Goal: Task Accomplishment & Management: Manage account settings

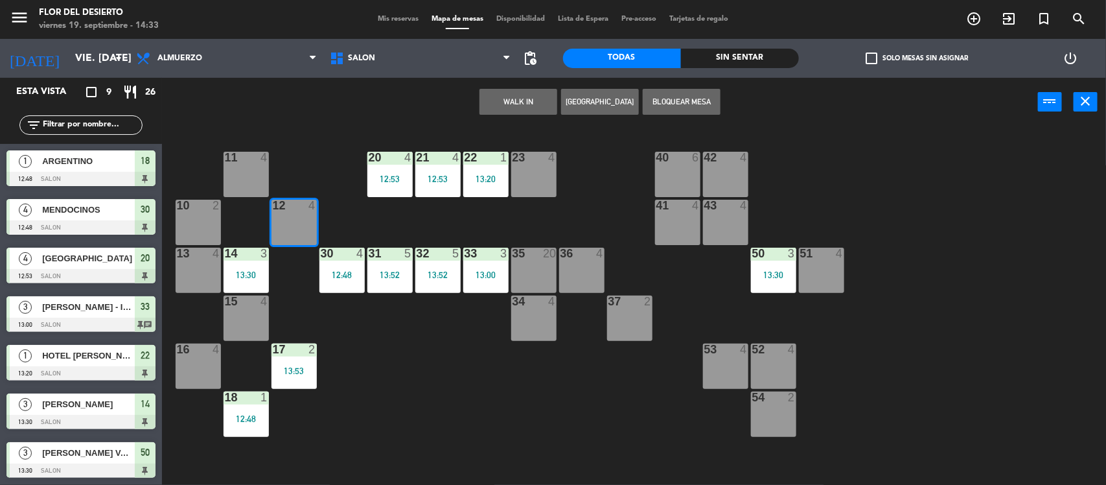
click at [519, 98] on button "WALK IN" at bounding box center [518, 102] width 78 height 26
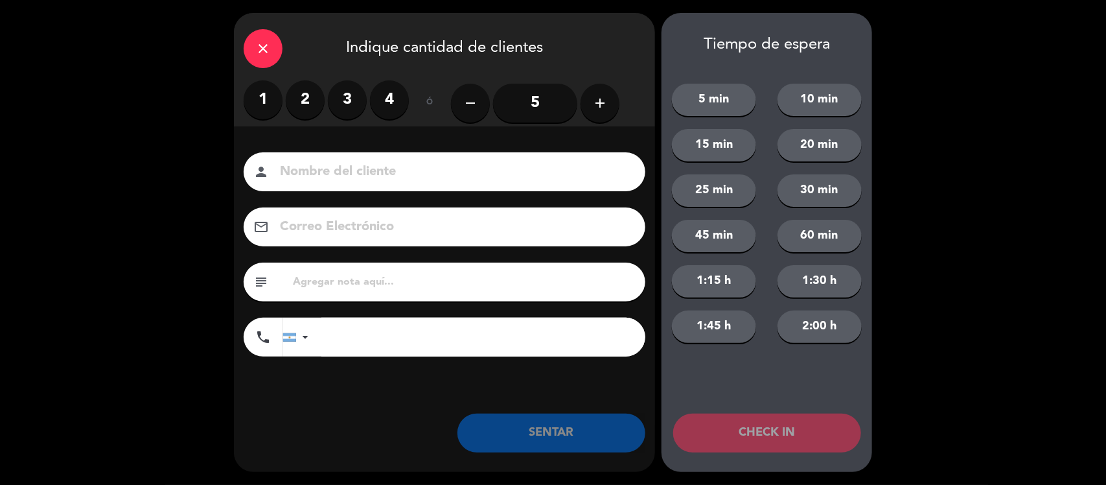
click at [299, 102] on label "2" at bounding box center [305, 99] width 39 height 39
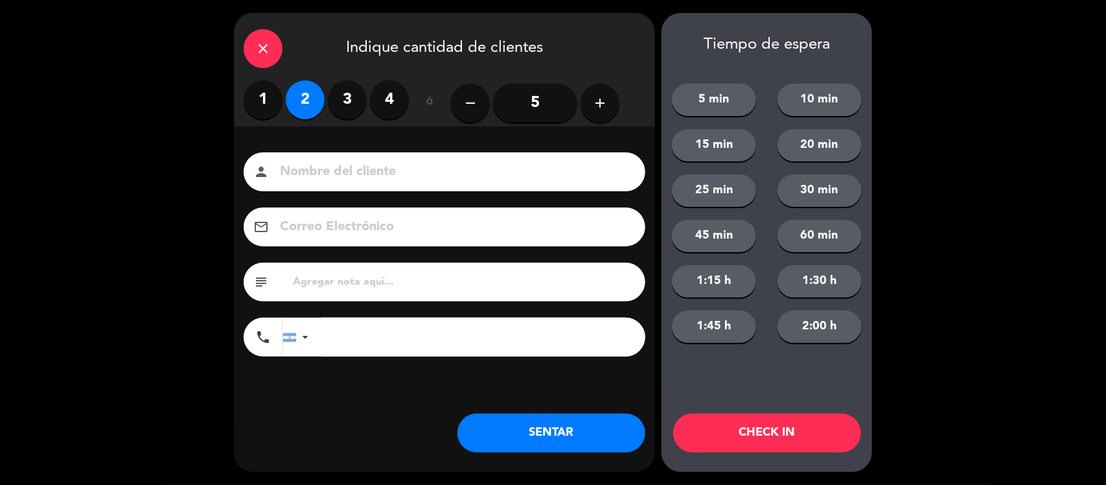
click at [366, 161] on input at bounding box center [454, 172] width 350 height 23
type input "[DEMOGRAPHIC_DATA]"
click at [516, 437] on button "SENTAR" at bounding box center [551, 432] width 188 height 39
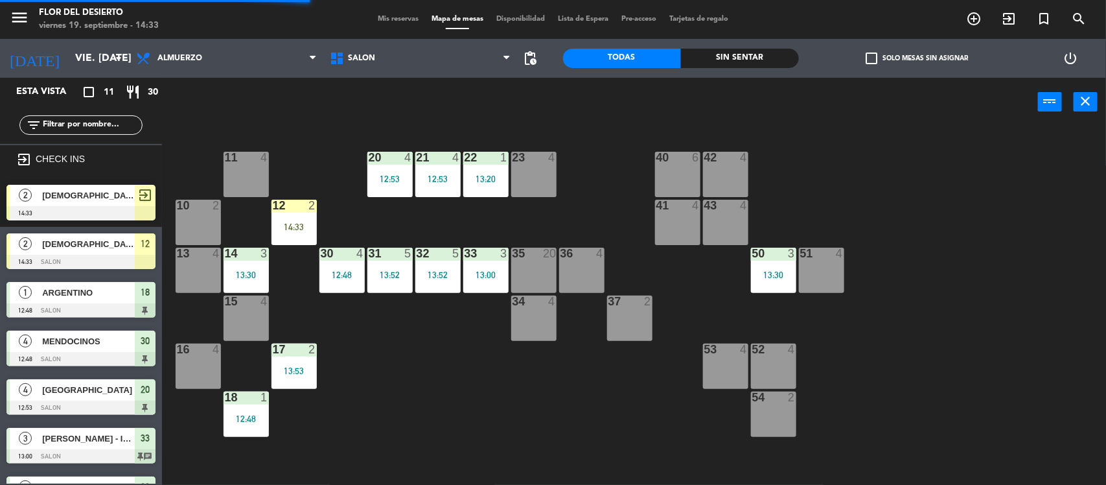
click at [261, 400] on div "1" at bounding box center [264, 397] width 8 height 12
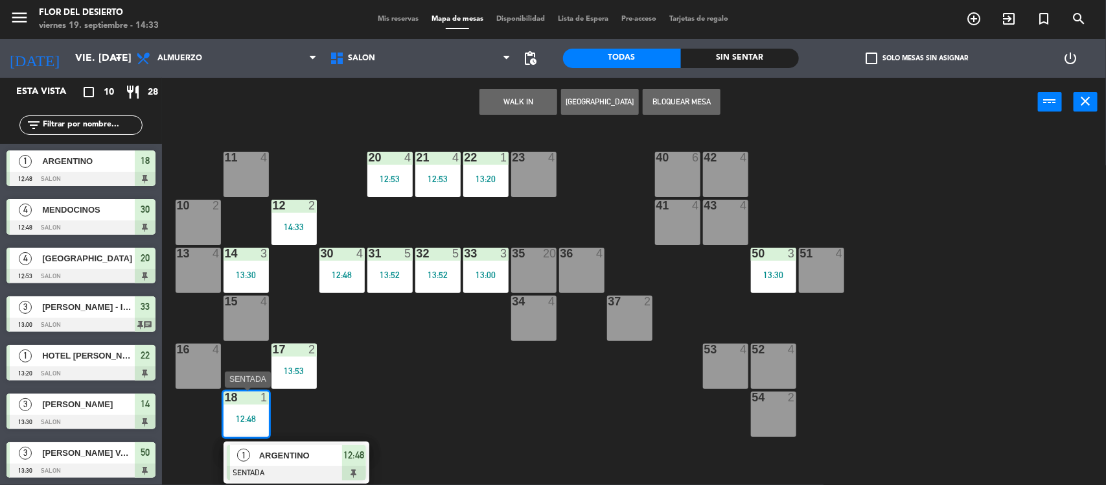
click at [286, 467] on div at bounding box center [296, 473] width 139 height 14
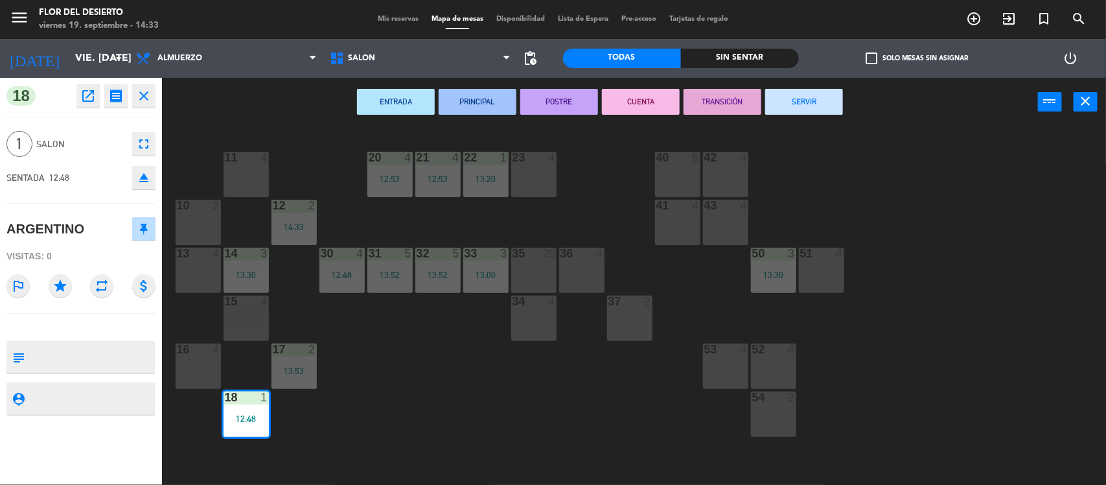
click at [791, 108] on button "SERVIR" at bounding box center [804, 102] width 78 height 26
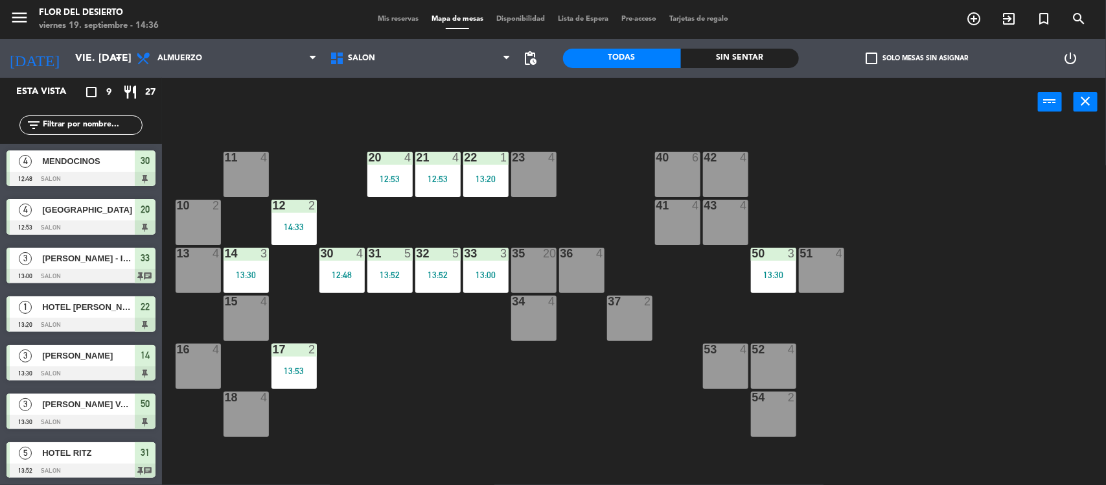
click at [402, 16] on span "Mis reservas" at bounding box center [398, 19] width 54 height 7
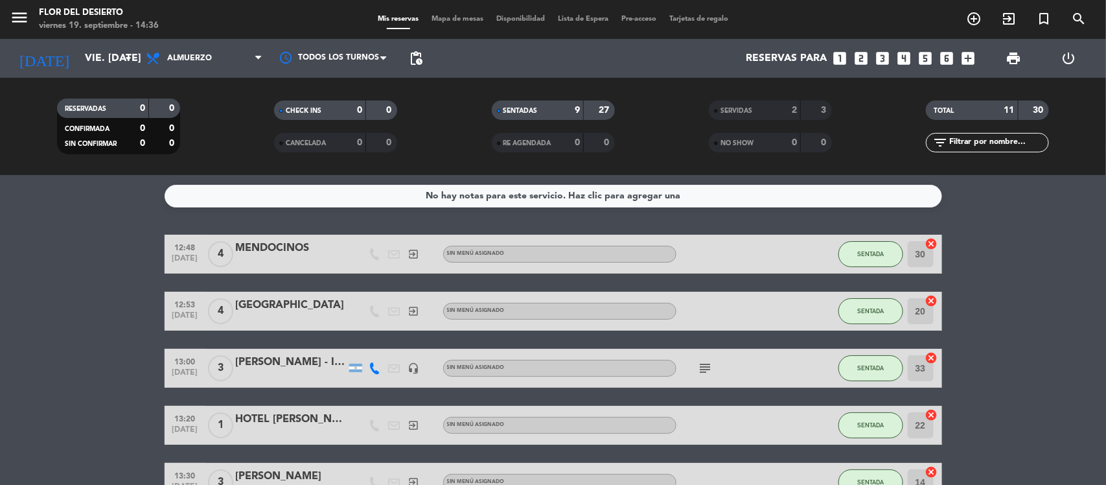
click at [459, 18] on span "Mapa de mesas" at bounding box center [457, 19] width 65 height 7
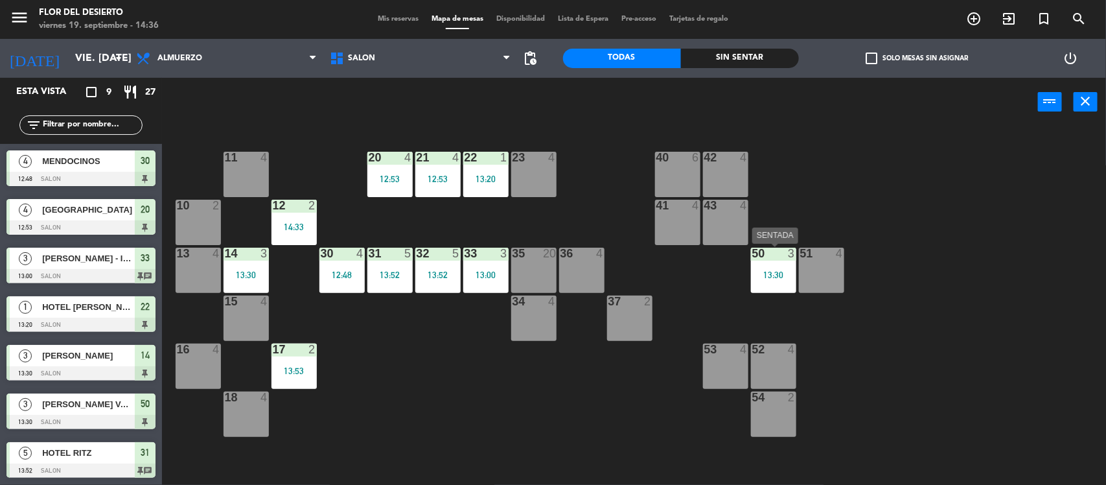
click at [772, 266] on div "50 3 13:30" at bounding box center [773, 270] width 45 height 45
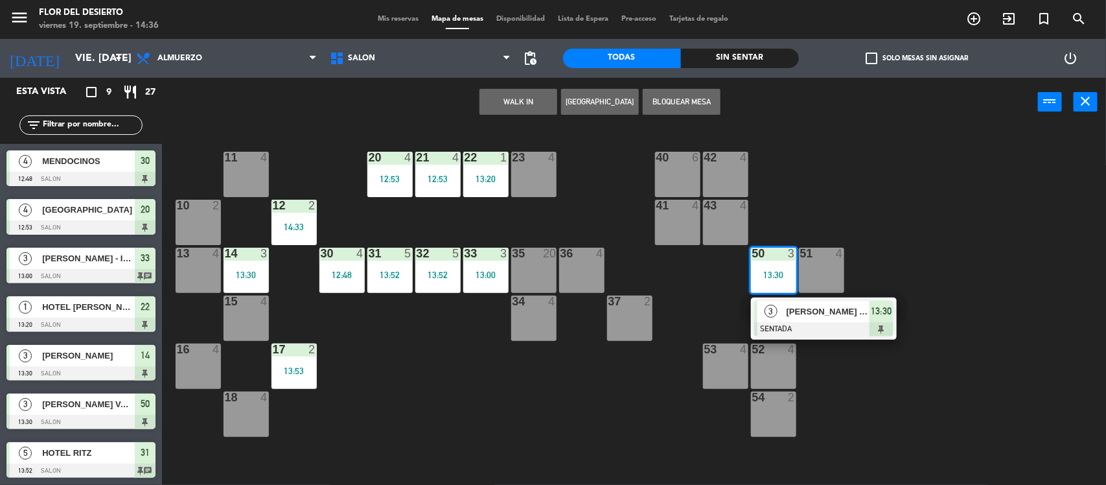
click at [788, 316] on span "[PERSON_NAME] VALORES" at bounding box center [828, 312] width 83 height 14
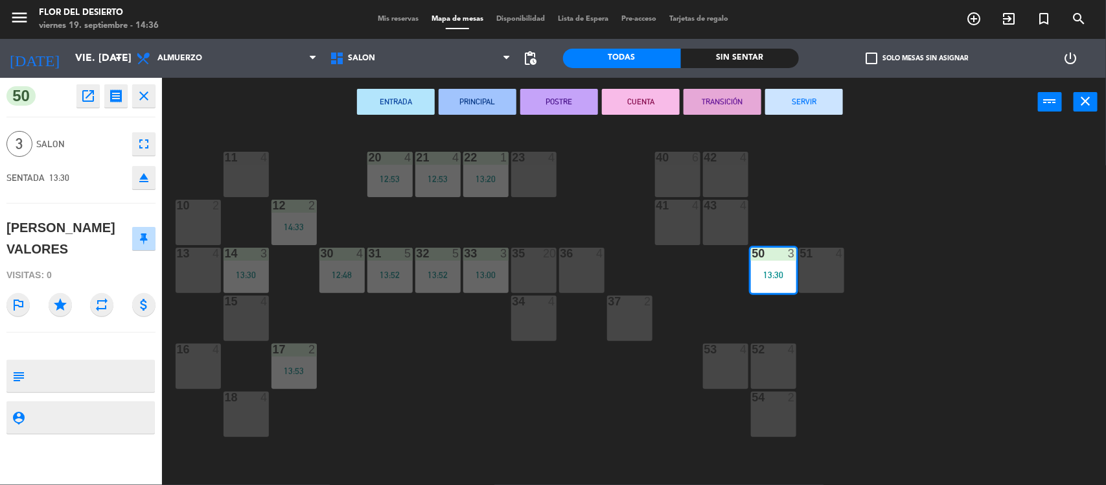
click at [94, 92] on icon "open_in_new" at bounding box center [88, 96] width 16 height 16
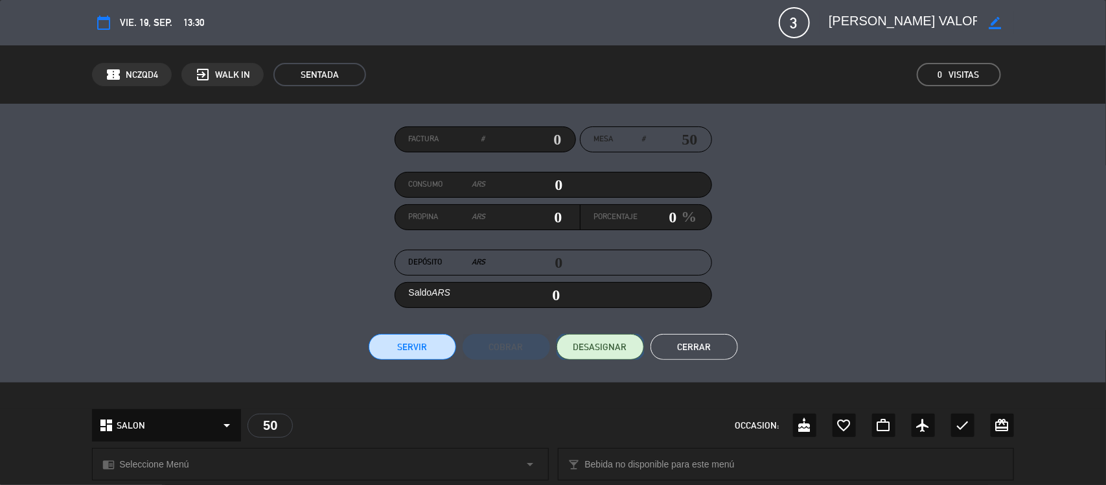
click at [605, 356] on button "DESASIGNAR" at bounding box center [600, 347] width 87 height 26
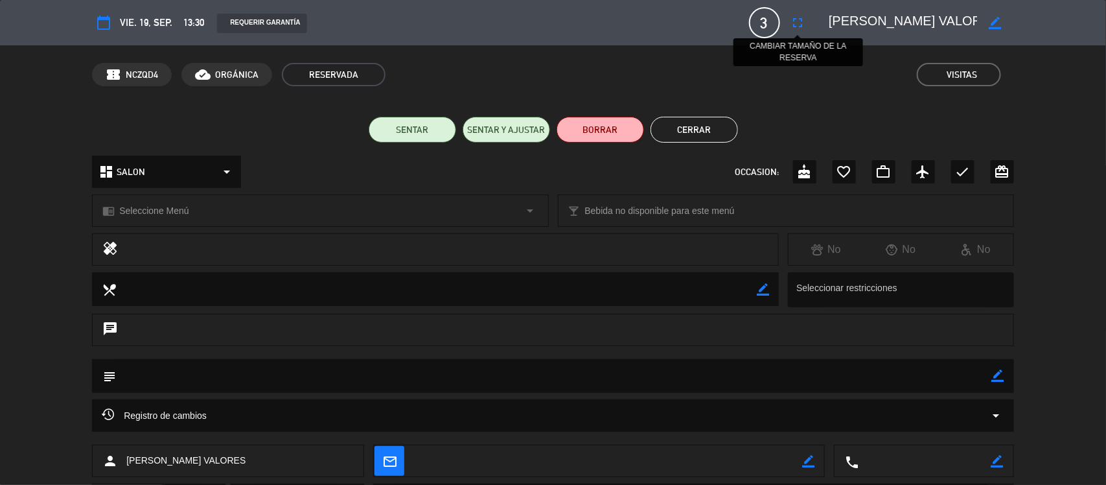
click at [791, 27] on icon "fullscreen" at bounding box center [798, 23] width 16 height 16
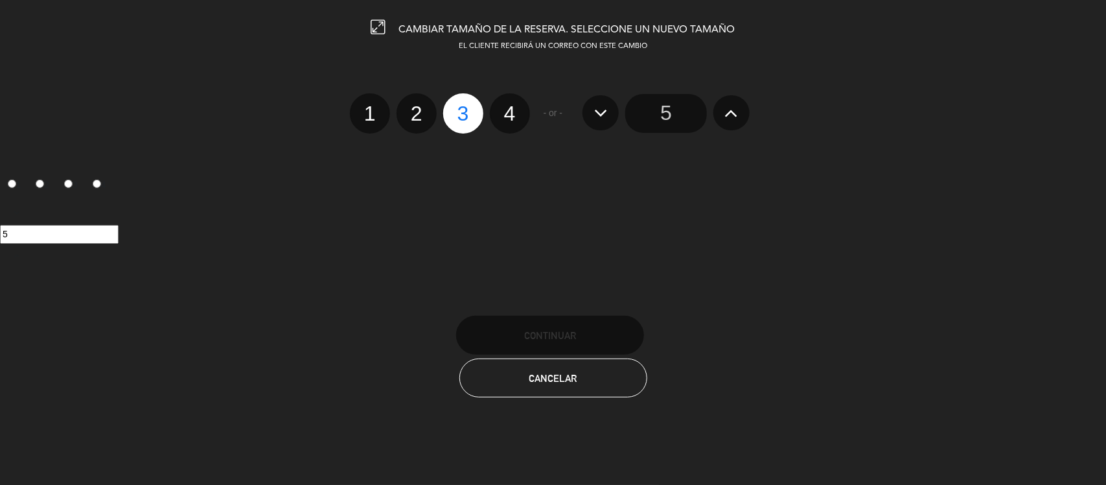
click at [739, 120] on button at bounding box center [731, 112] width 36 height 35
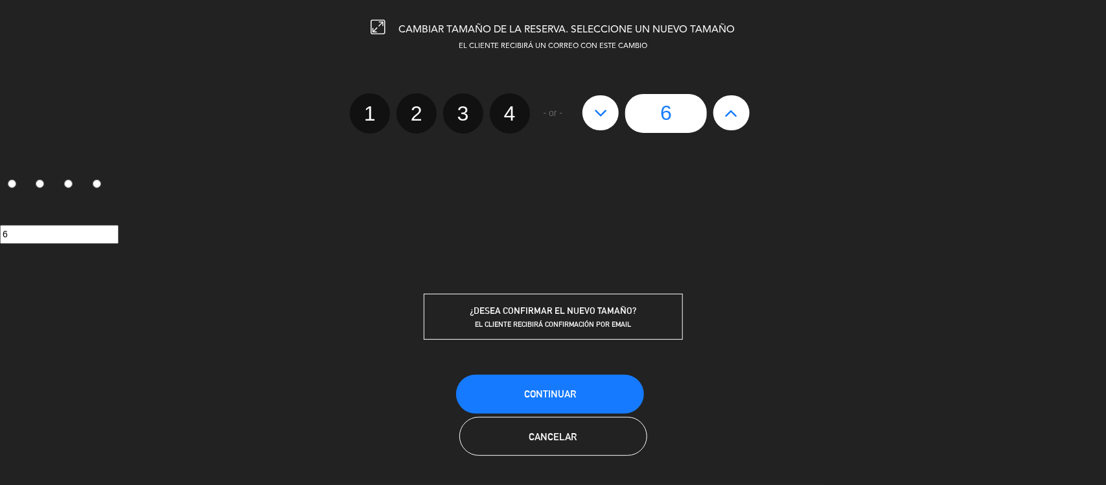
click at [739, 120] on button at bounding box center [731, 112] width 36 height 35
type input "7"
click at [739, 120] on button at bounding box center [731, 112] width 36 height 35
type input "8"
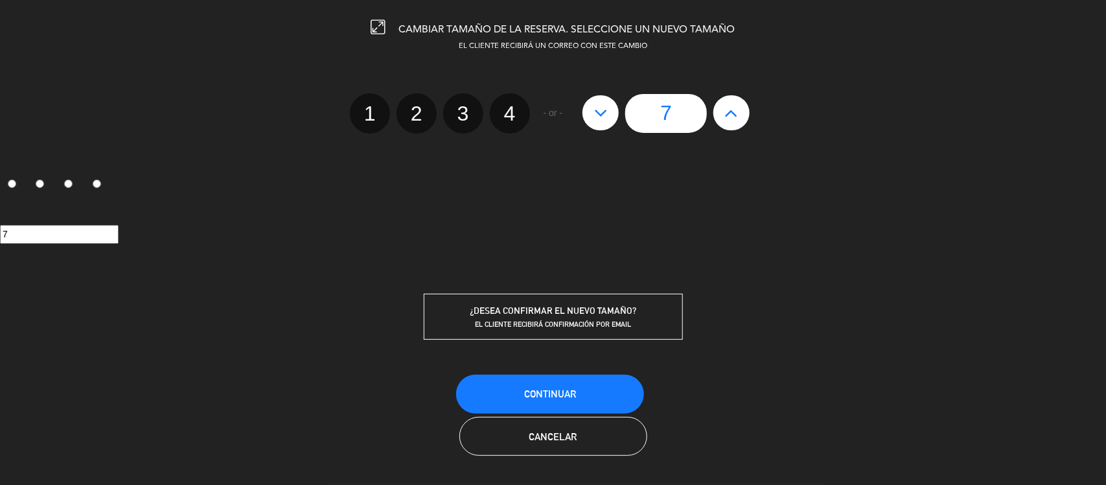
type input "8"
click at [739, 120] on button at bounding box center [731, 112] width 36 height 35
type input "9"
click at [739, 120] on button at bounding box center [731, 112] width 36 height 35
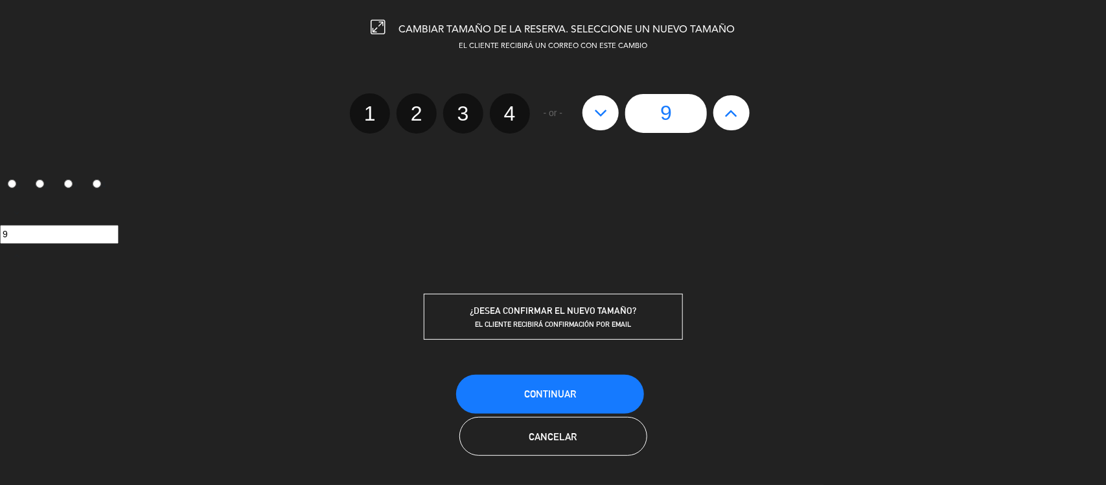
type input "10"
click at [739, 119] on button at bounding box center [731, 112] width 36 height 35
type input "11"
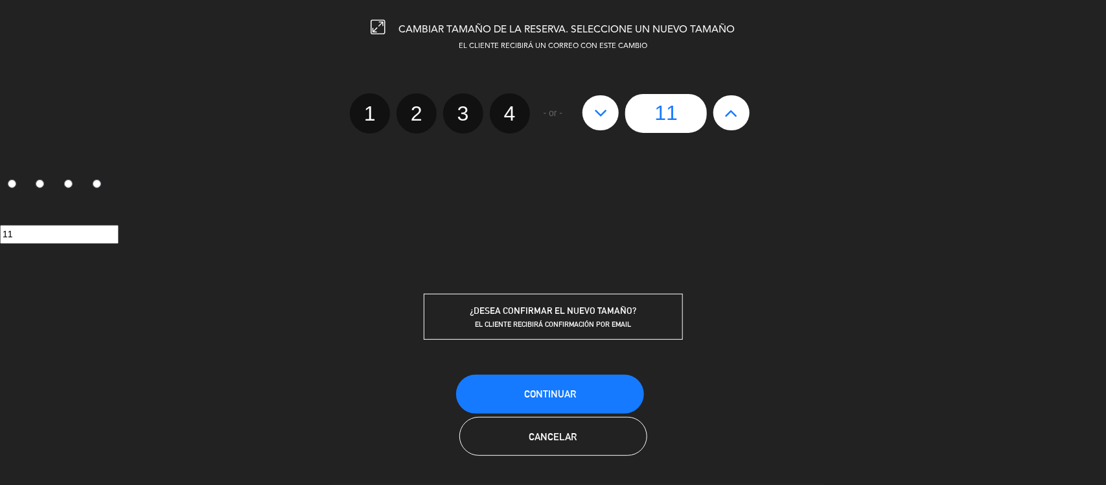
click at [739, 119] on button at bounding box center [731, 112] width 36 height 35
type input "12"
click at [599, 386] on button "Continuar" at bounding box center [550, 393] width 188 height 39
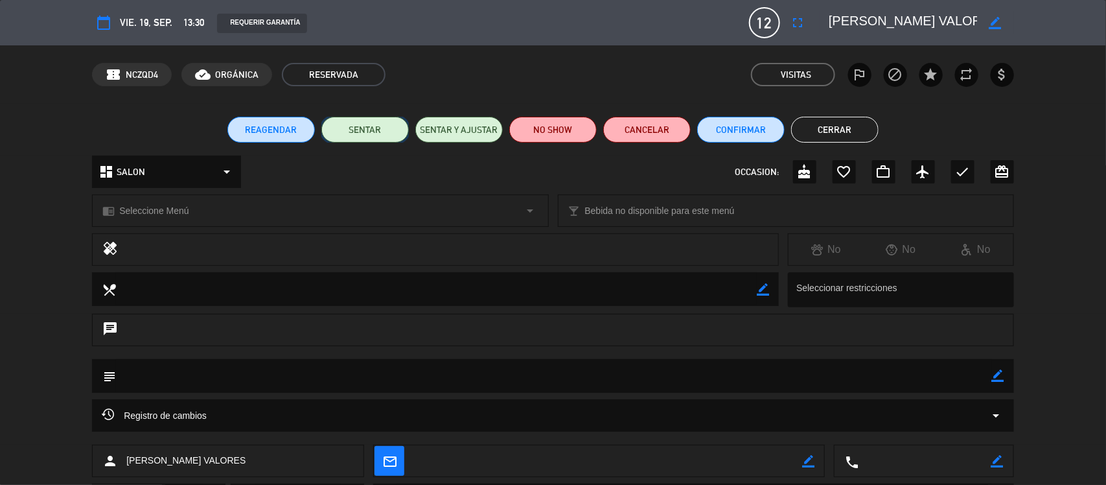
click at [365, 132] on button "SENTAR" at bounding box center [364, 130] width 87 height 26
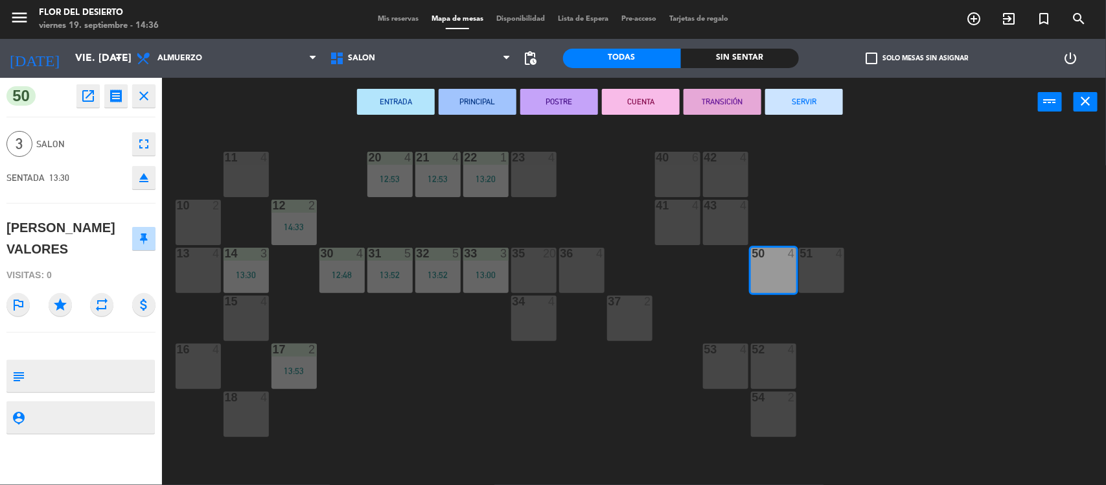
click at [811, 110] on button "SERVIR" at bounding box center [804, 102] width 78 height 26
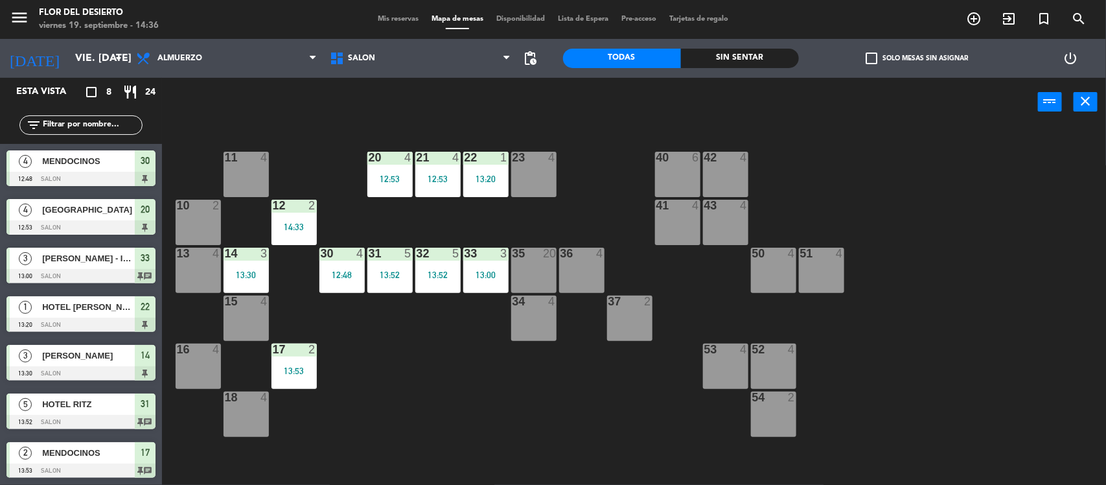
click at [393, 21] on span "Mis reservas" at bounding box center [398, 19] width 54 height 7
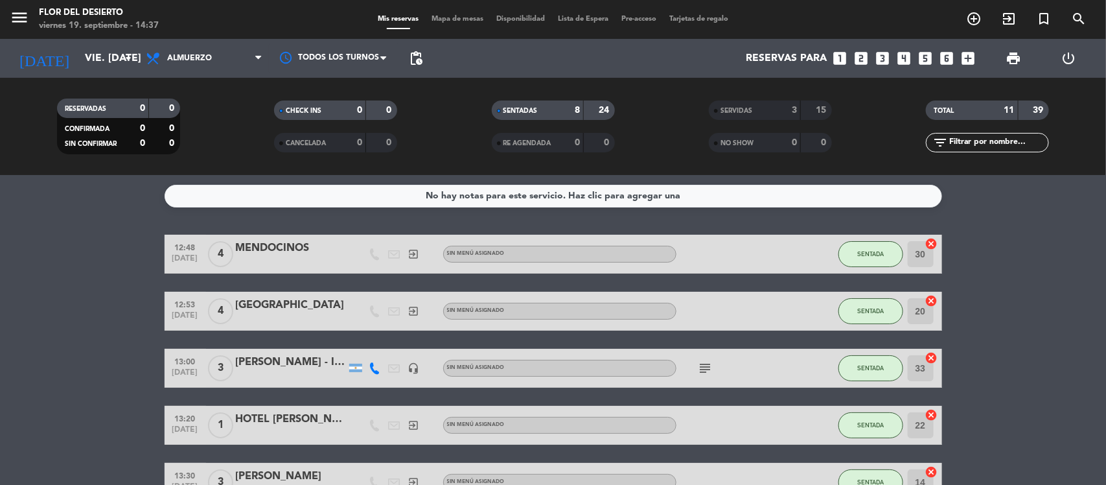
click at [820, 111] on strong "15" at bounding box center [822, 110] width 13 height 9
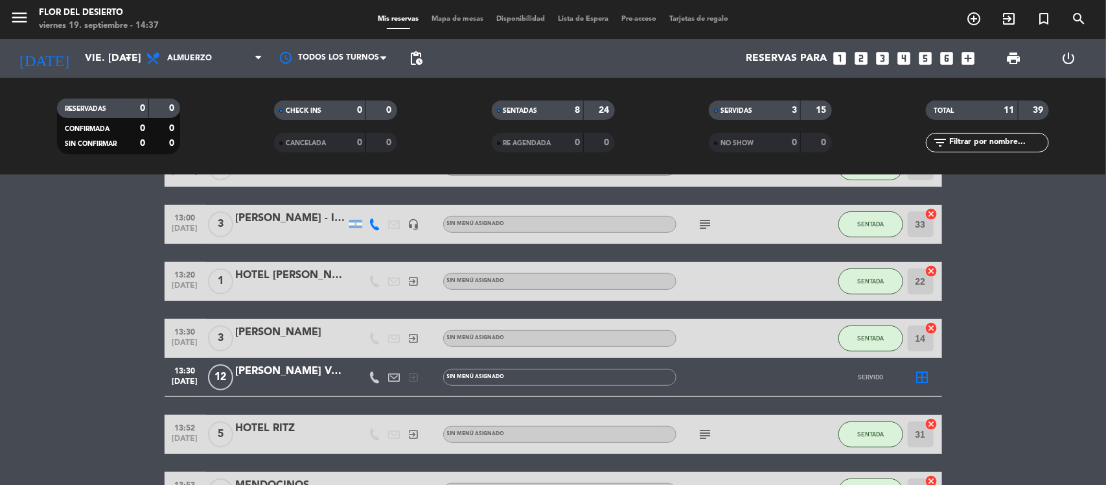
scroll to position [324, 0]
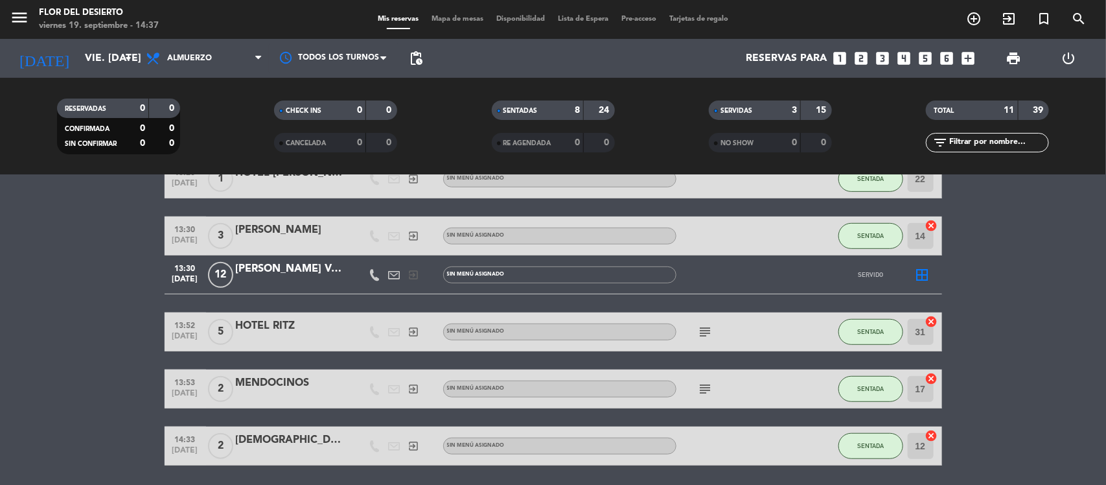
click at [310, 270] on div "[PERSON_NAME] VALORES" at bounding box center [291, 268] width 110 height 17
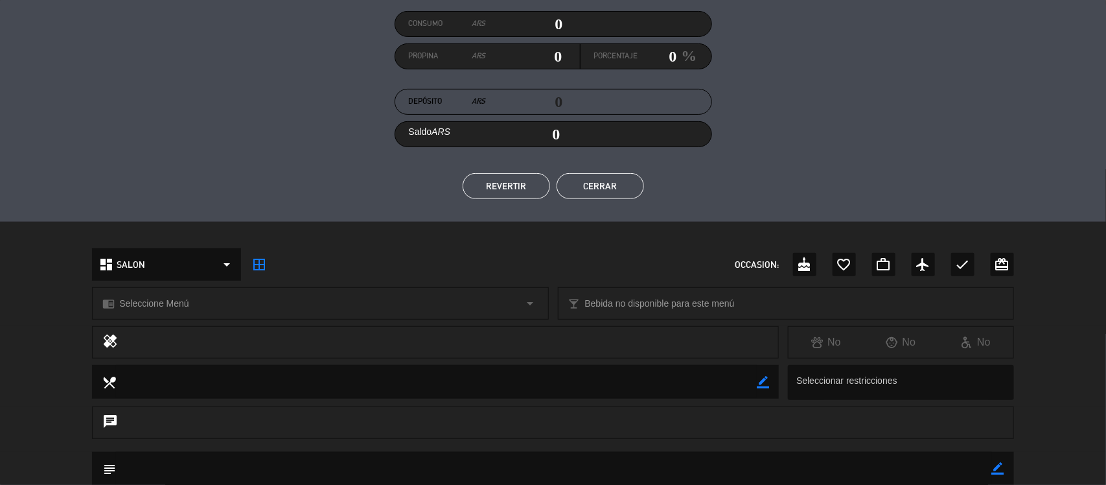
scroll to position [162, 0]
click at [525, 187] on button "REVERTIR" at bounding box center [506, 185] width 87 height 26
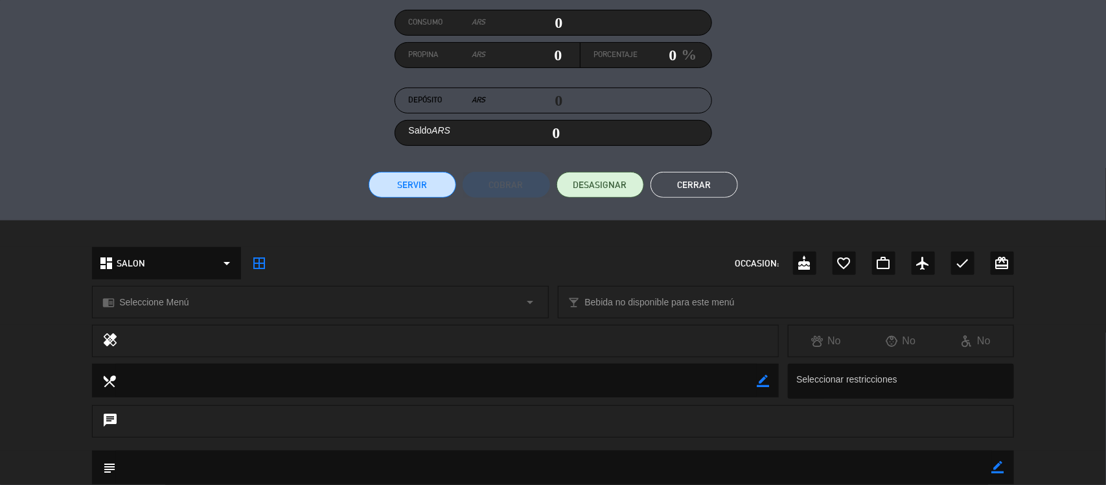
click at [708, 180] on button "Cerrar" at bounding box center [694, 185] width 87 height 26
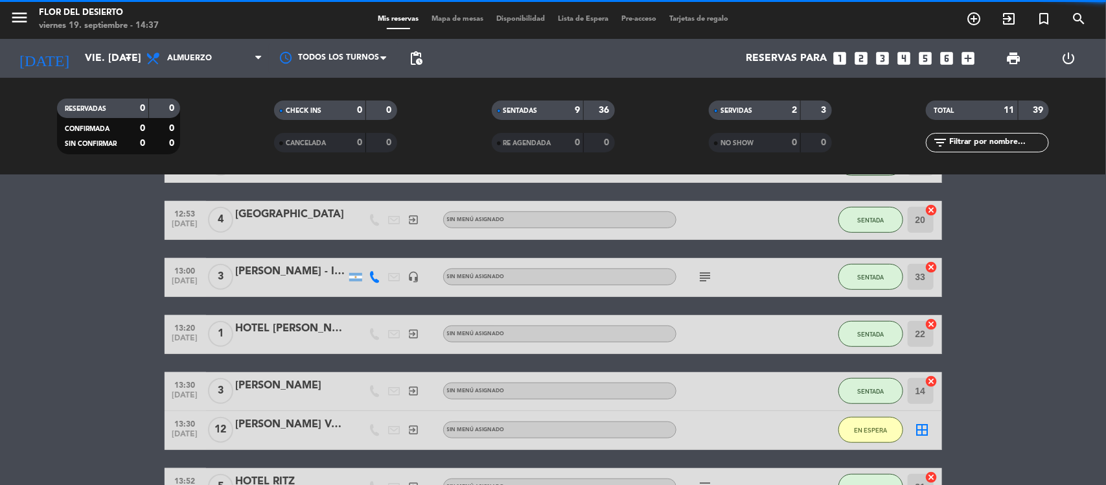
scroll to position [478, 0]
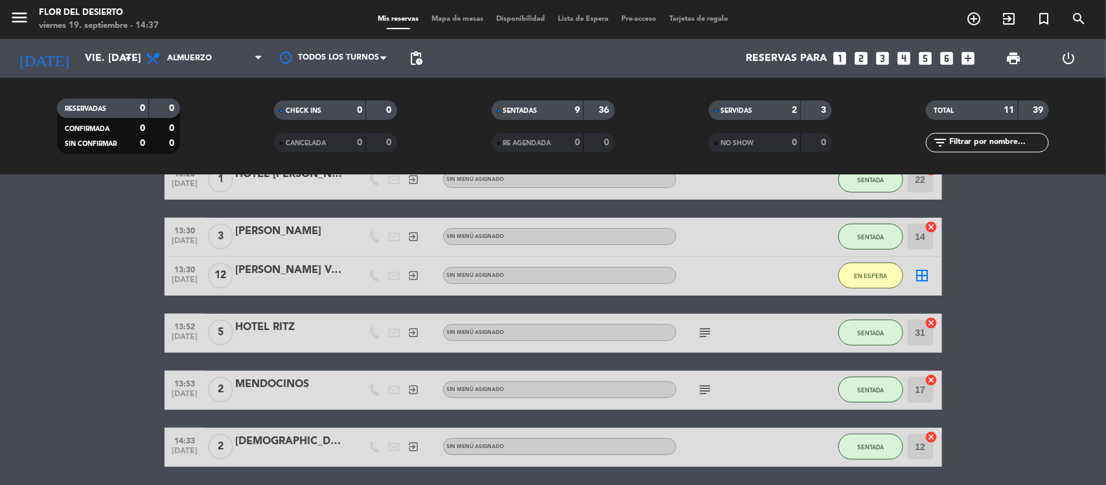
click at [467, 17] on span "Mapa de mesas" at bounding box center [457, 19] width 65 height 7
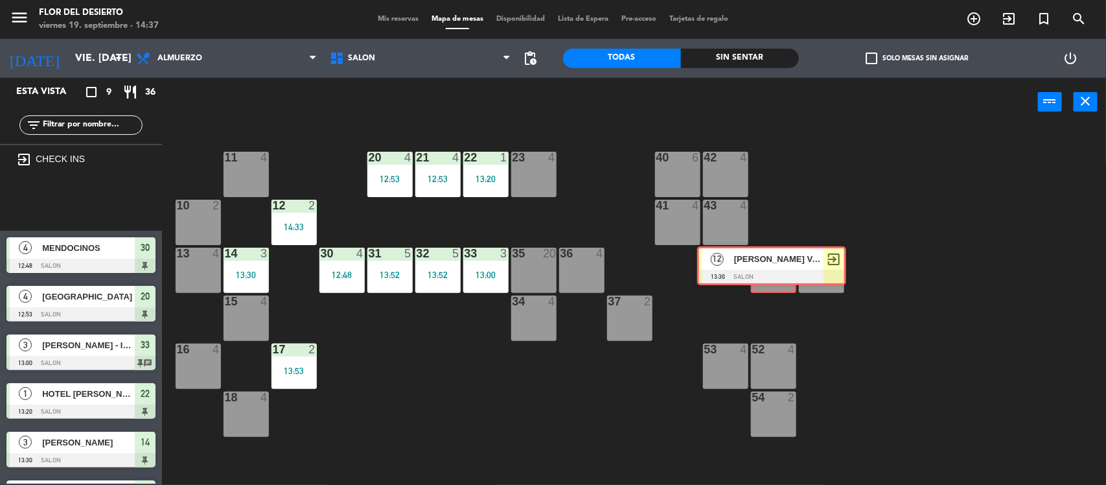
drag, startPoint x: 63, startPoint y: 198, endPoint x: 760, endPoint y: 260, distance: 699.9
click at [760, 260] on div "Esta vista crop_square 9 restaurant 36 filter_list exit_to_app CHECK INS 12 [PE…" at bounding box center [553, 282] width 1106 height 409
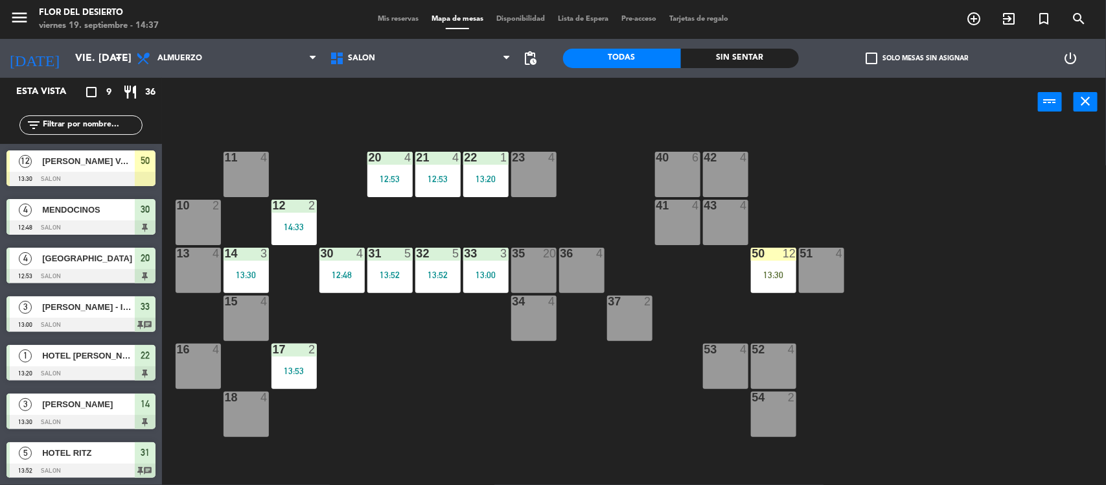
click at [768, 266] on div "50 12 13:30" at bounding box center [773, 270] width 45 height 45
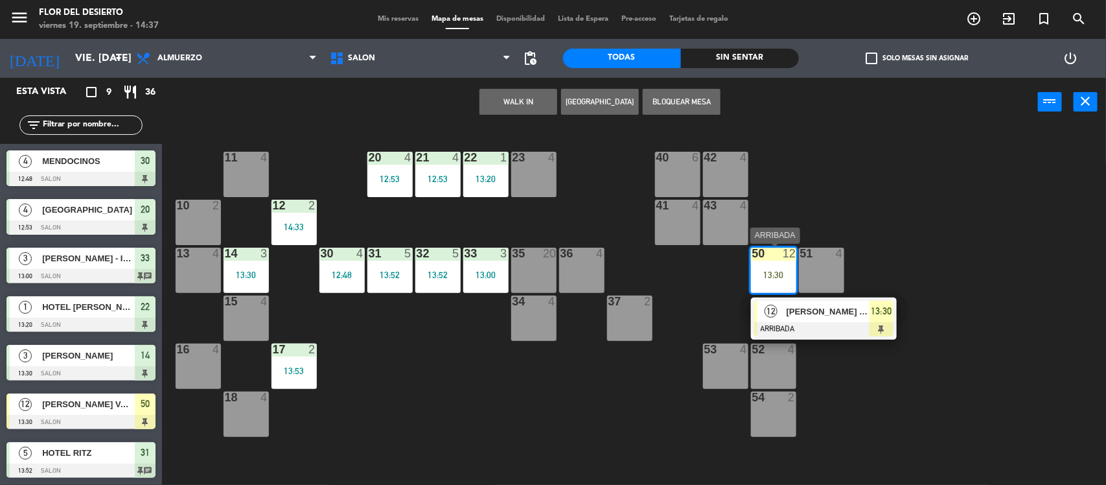
click at [790, 316] on span "[PERSON_NAME] VALORES" at bounding box center [828, 312] width 83 height 14
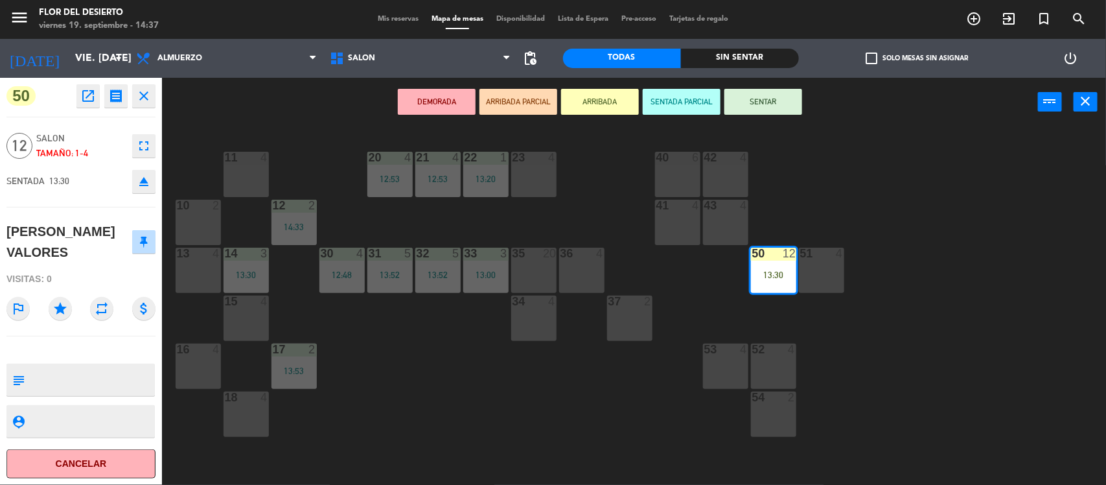
click at [756, 107] on button "SENTAR" at bounding box center [763, 102] width 78 height 26
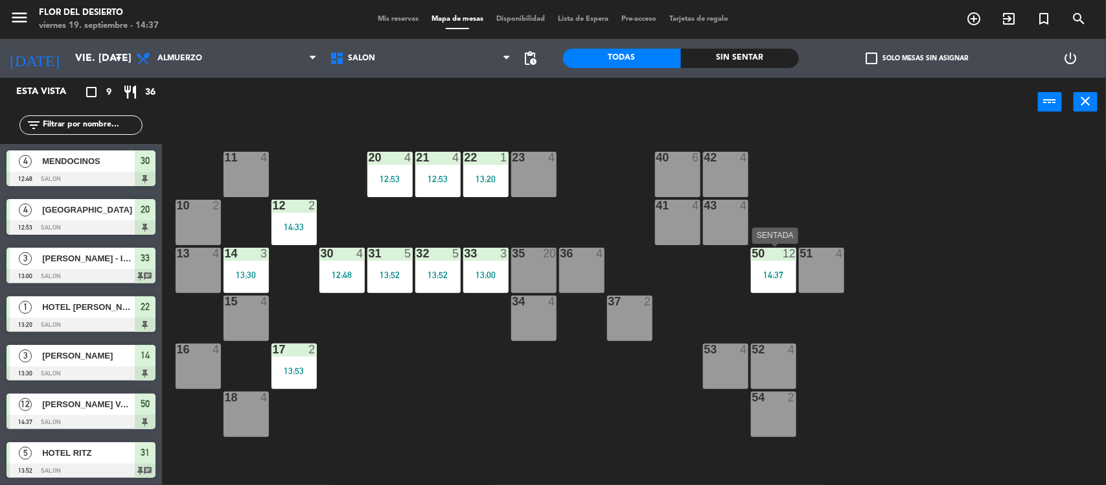
click at [781, 275] on div "14:37" at bounding box center [773, 274] width 45 height 9
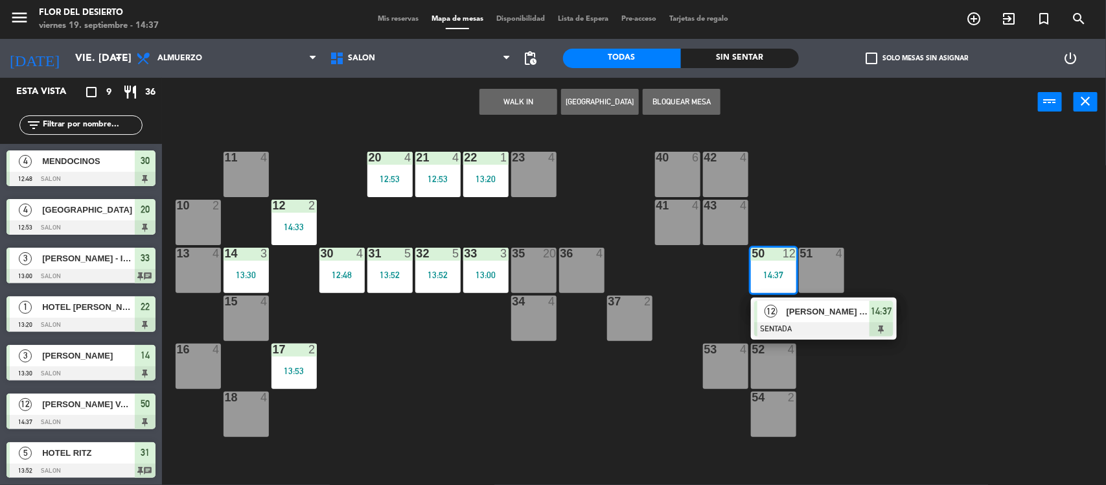
click at [796, 312] on span "[PERSON_NAME] VALORES" at bounding box center [828, 312] width 83 height 14
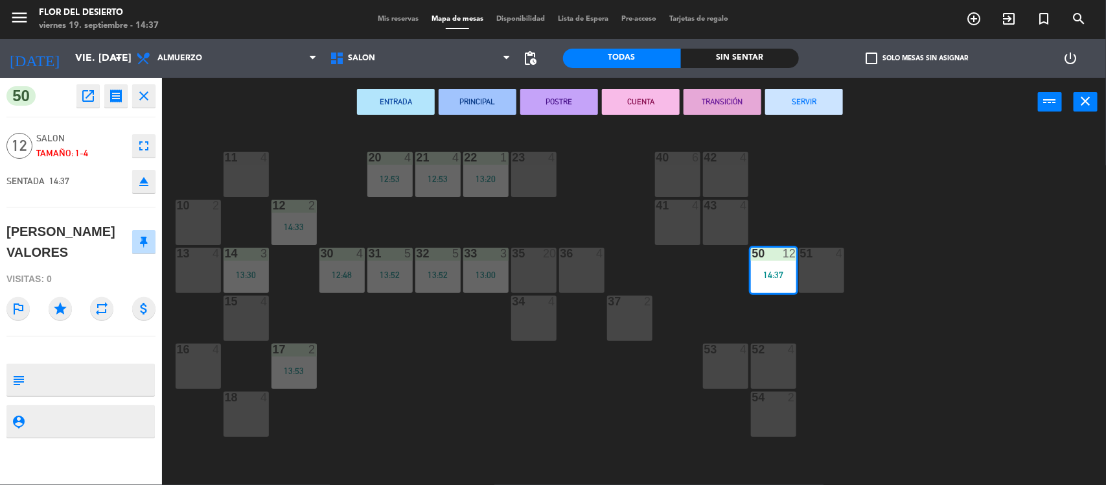
click at [798, 104] on button "SERVIR" at bounding box center [804, 102] width 78 height 26
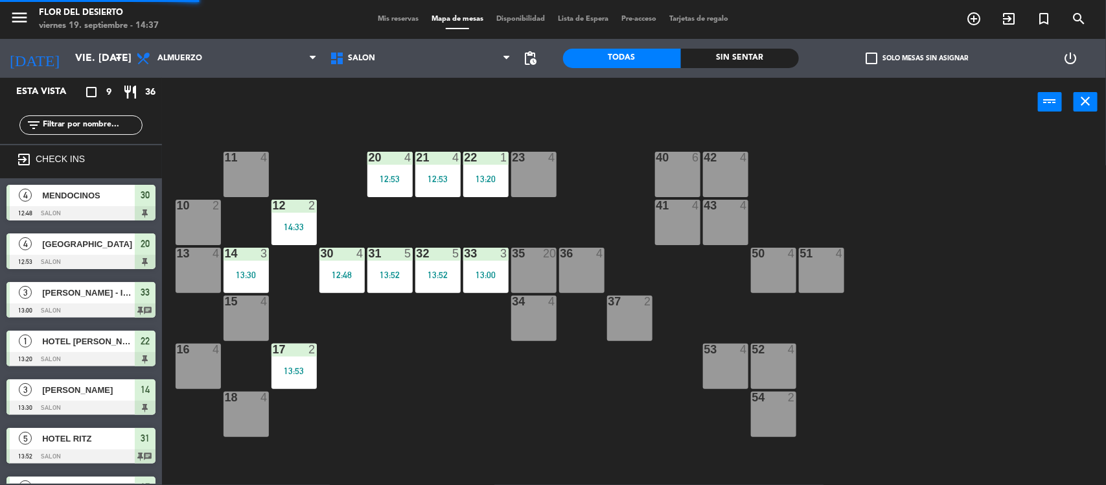
scroll to position [1, 0]
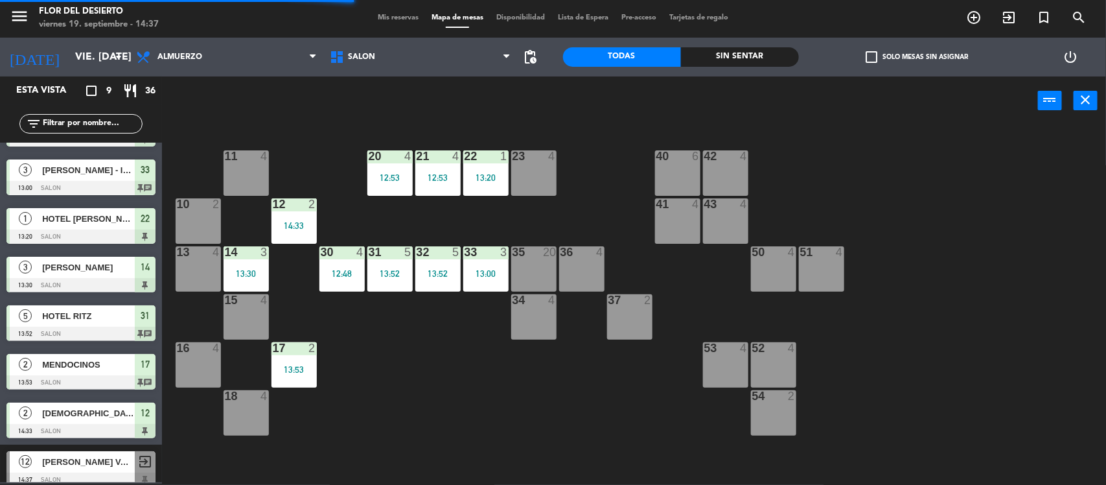
click at [393, 12] on div "Mis reservas Mapa de mesas Disponibilidad Lista de Espera Pre-acceso Tarjetas d…" at bounding box center [552, 18] width 363 height 12
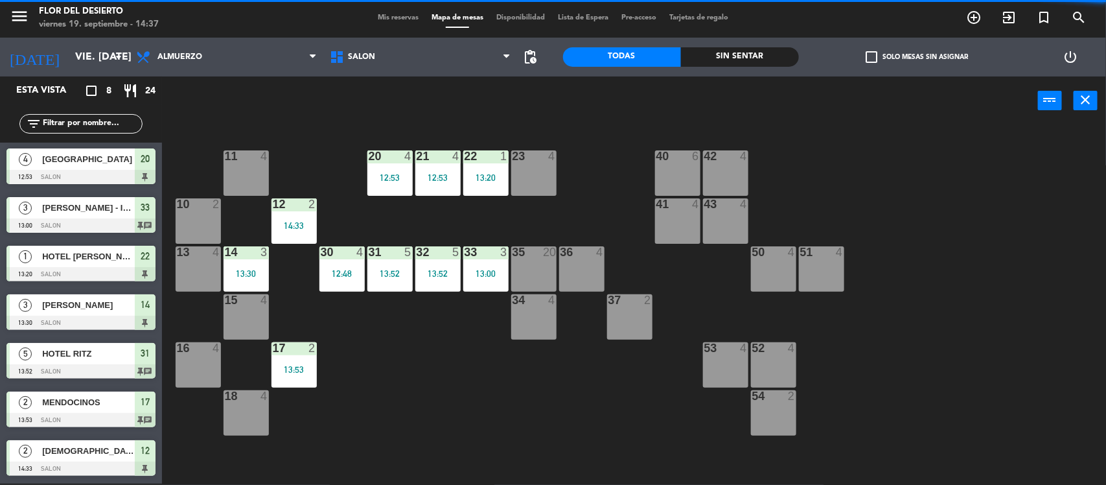
click at [392, 18] on span "Mis reservas" at bounding box center [398, 17] width 54 height 7
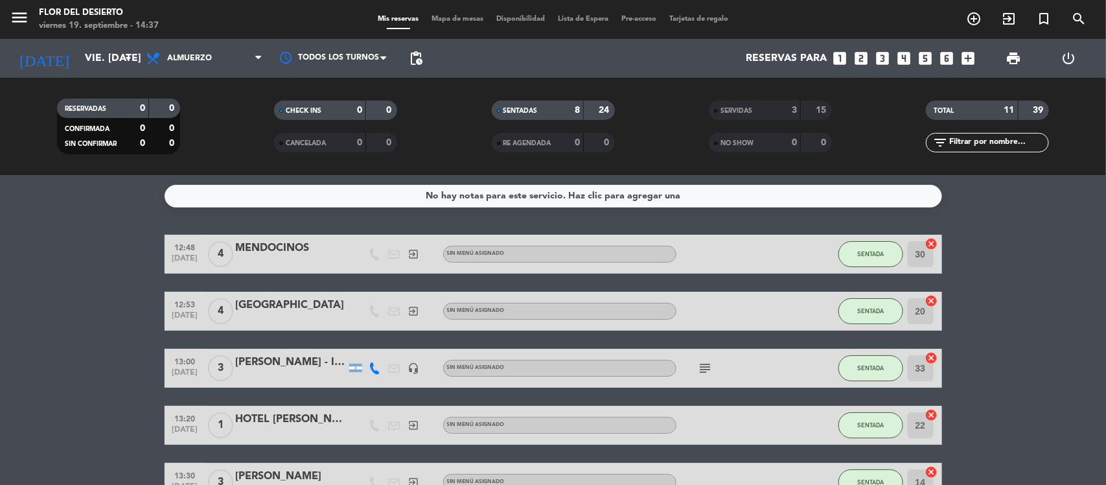
click at [447, 23] on span "Mapa de mesas" at bounding box center [457, 19] width 65 height 7
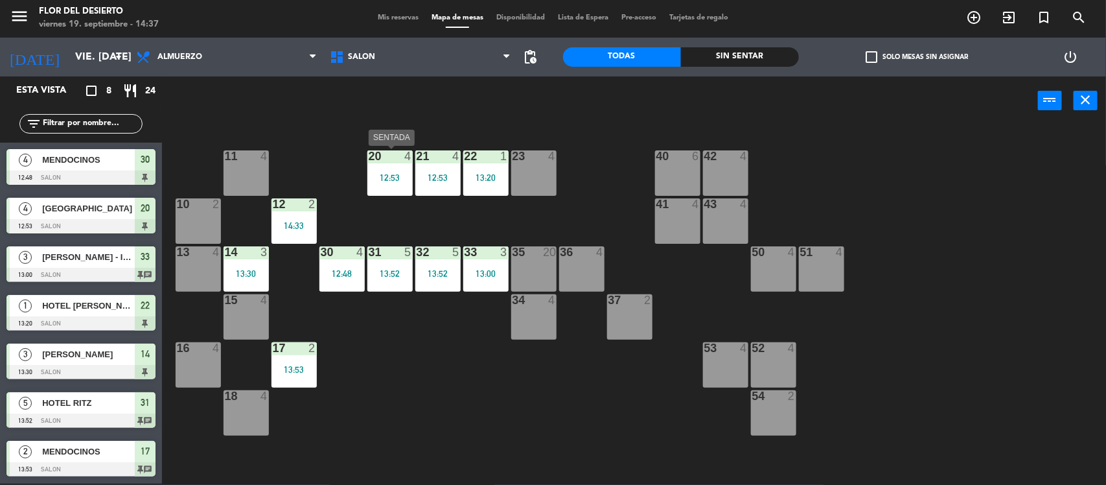
click at [399, 176] on div "12:53" at bounding box center [389, 177] width 45 height 9
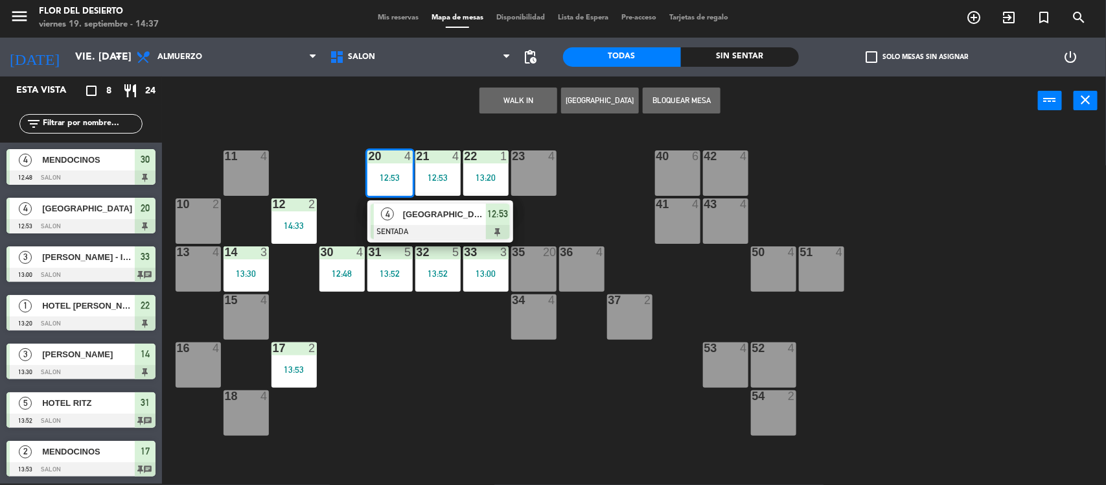
click at [415, 203] on div "[GEOGRAPHIC_DATA]" at bounding box center [444, 213] width 84 height 21
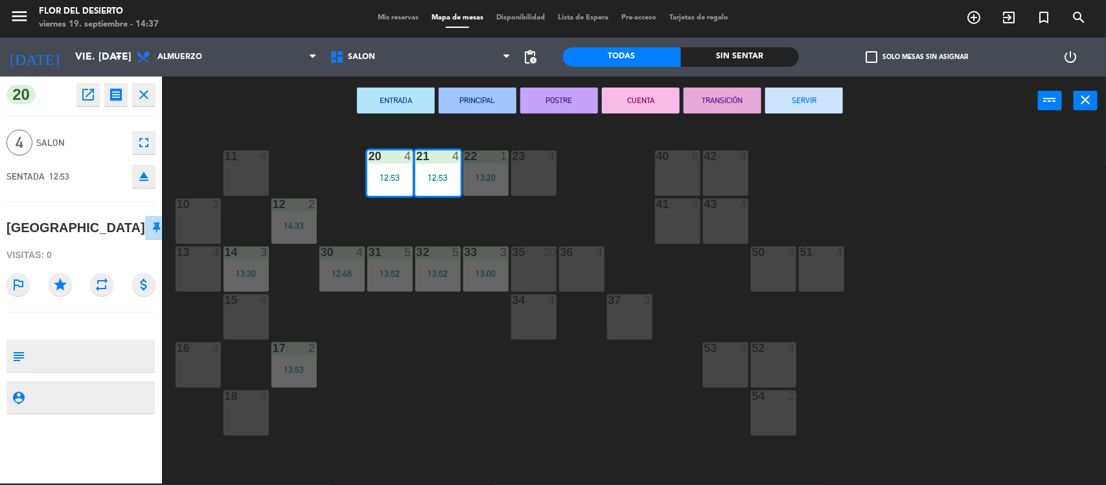
click at [823, 98] on button "SERVIR" at bounding box center [804, 100] width 78 height 26
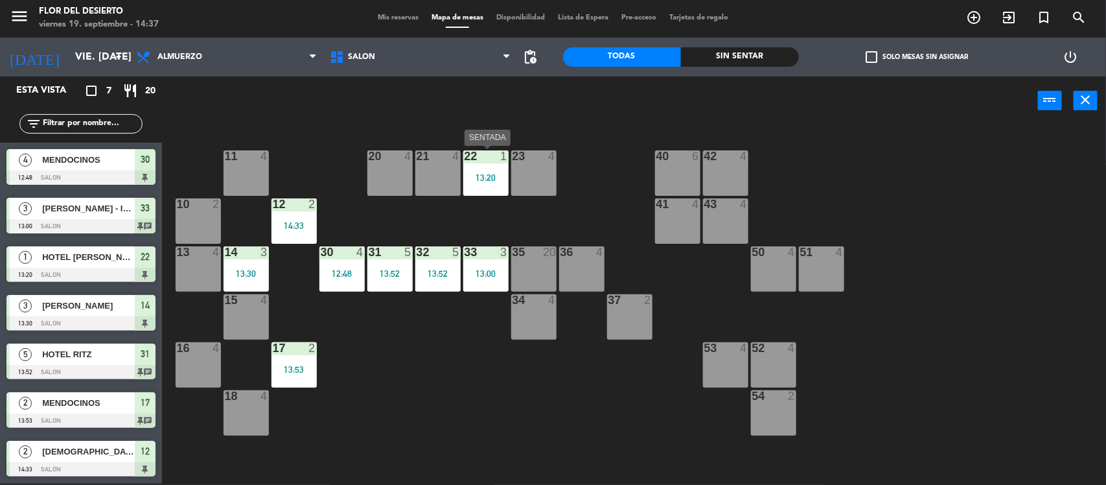
click at [485, 175] on div "13:20" at bounding box center [485, 177] width 45 height 9
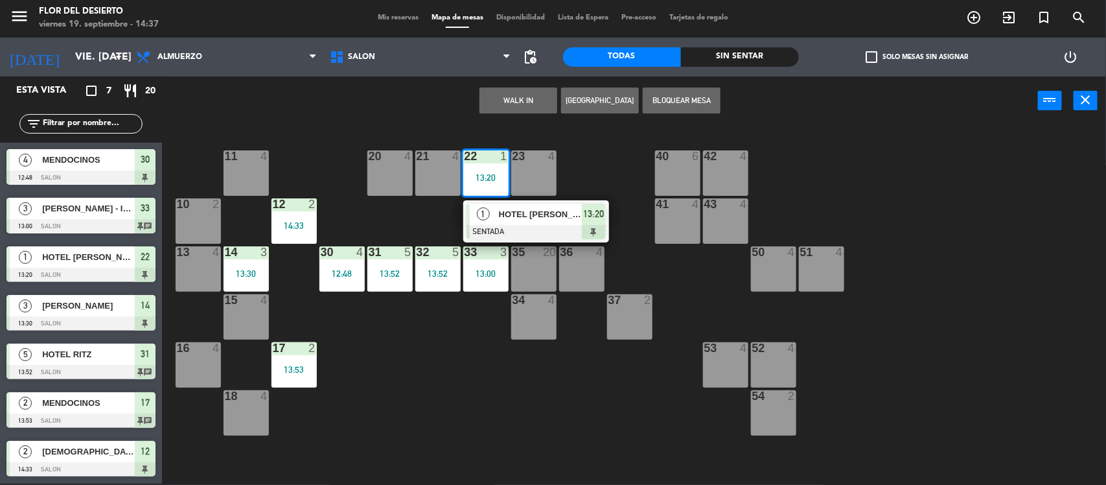
click at [504, 221] on span "HOTEL [PERSON_NAME]" at bounding box center [540, 214] width 83 height 14
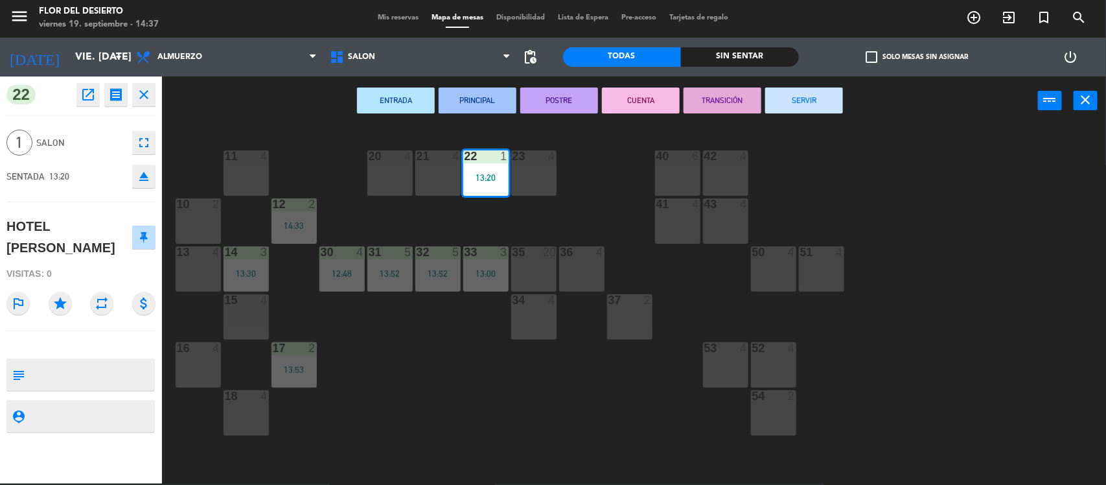
click at [805, 105] on button "SERVIR" at bounding box center [804, 100] width 78 height 26
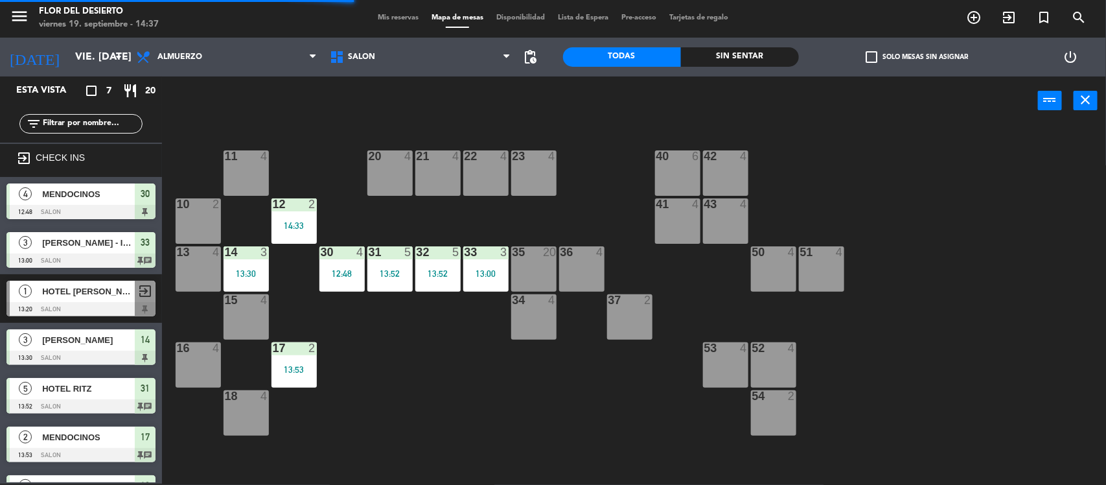
click at [321, 264] on div "30 4 12:48" at bounding box center [341, 268] width 45 height 45
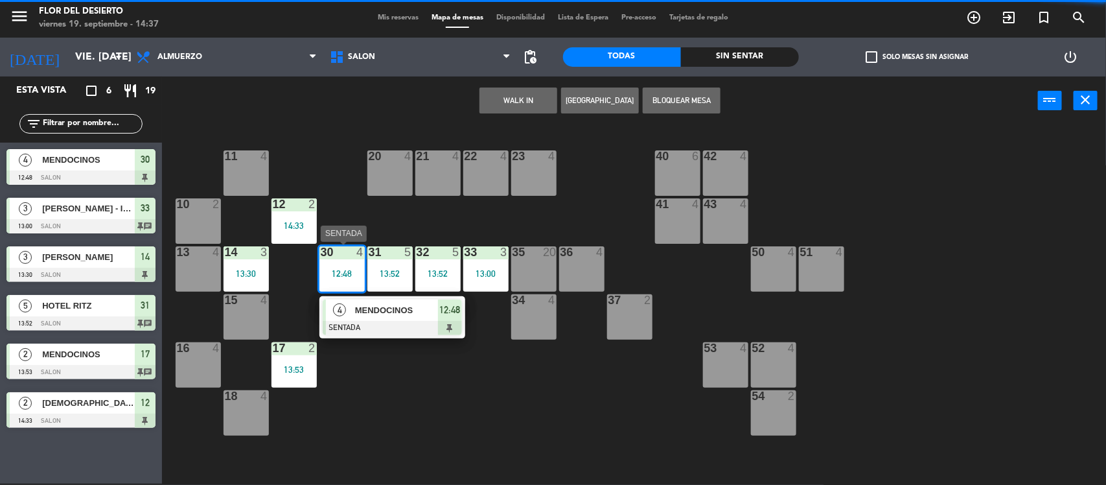
click at [373, 318] on div "MENDOCINOS" at bounding box center [396, 309] width 84 height 21
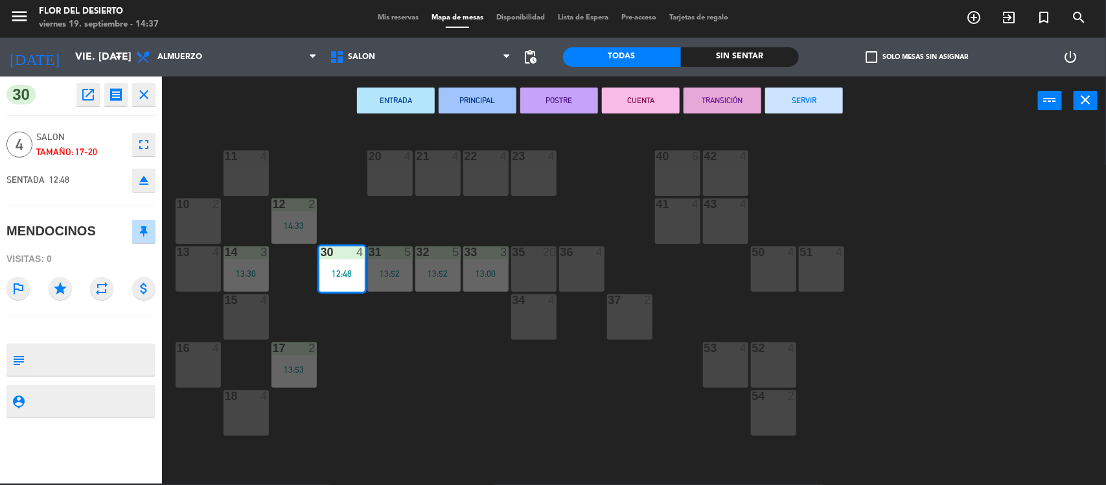
click at [841, 97] on button "SERVIR" at bounding box center [804, 100] width 78 height 26
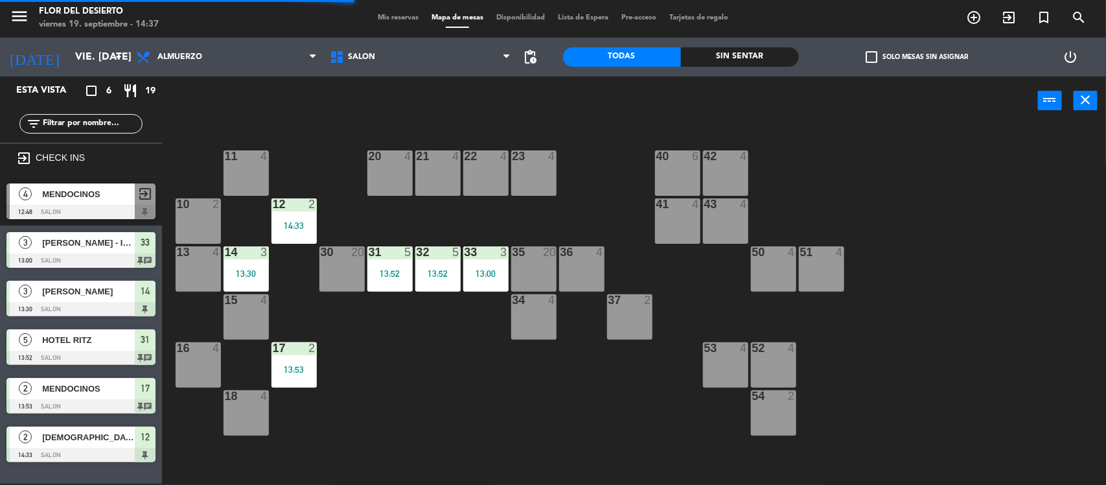
click at [492, 250] on div at bounding box center [485, 252] width 21 height 12
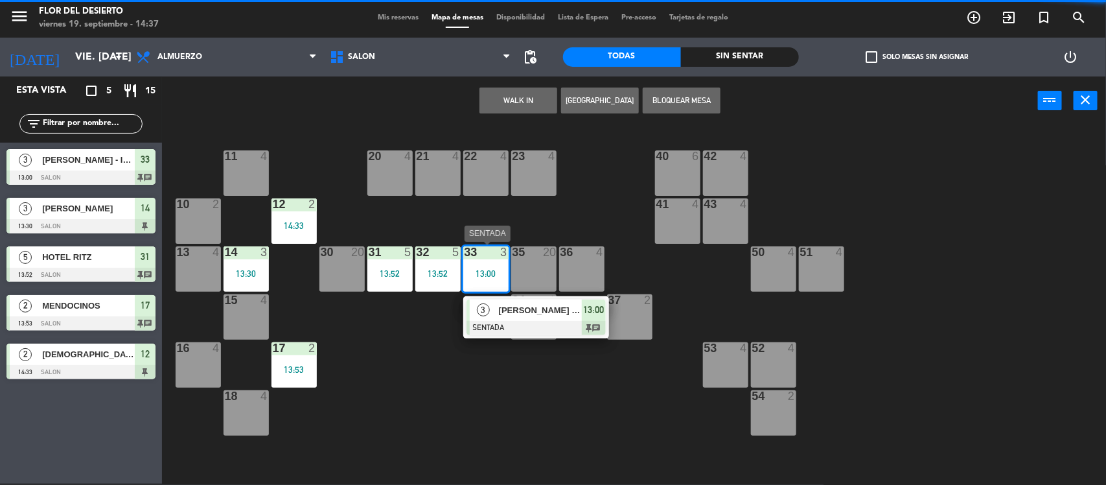
click at [502, 321] on div at bounding box center [536, 328] width 139 height 14
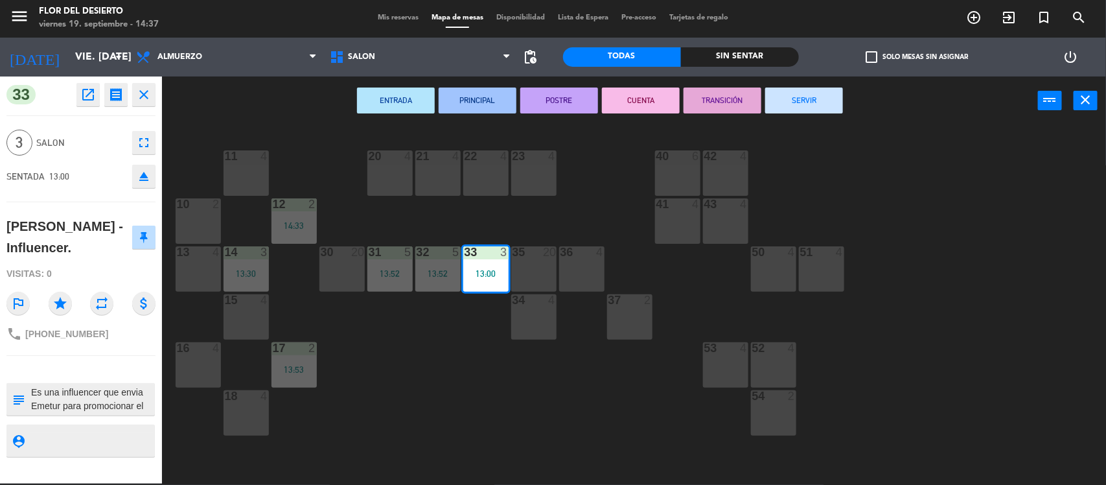
click at [831, 96] on button "SERVIR" at bounding box center [804, 100] width 78 height 26
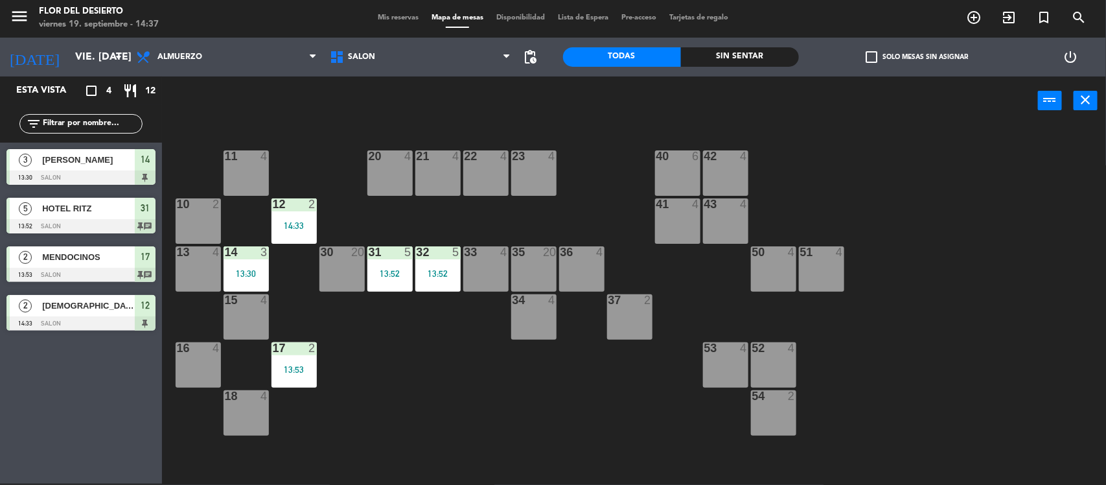
click at [387, 23] on div "Mis reservas Mapa de mesas Disponibilidad Lista de Espera Pre-acceso Tarjetas d…" at bounding box center [552, 18] width 363 height 12
click at [395, 24] on div "menu [PERSON_NAME] DEL DESIERTO viernes 19. septiembre - 14:37 Mis reservas Map…" at bounding box center [553, 18] width 1106 height 39
click at [397, 23] on div "Mis reservas Mapa de mesas Disponibilidad Lista de Espera Pre-acceso Tarjetas d…" at bounding box center [552, 18] width 363 height 12
click at [399, 17] on span "Mis reservas" at bounding box center [398, 17] width 54 height 7
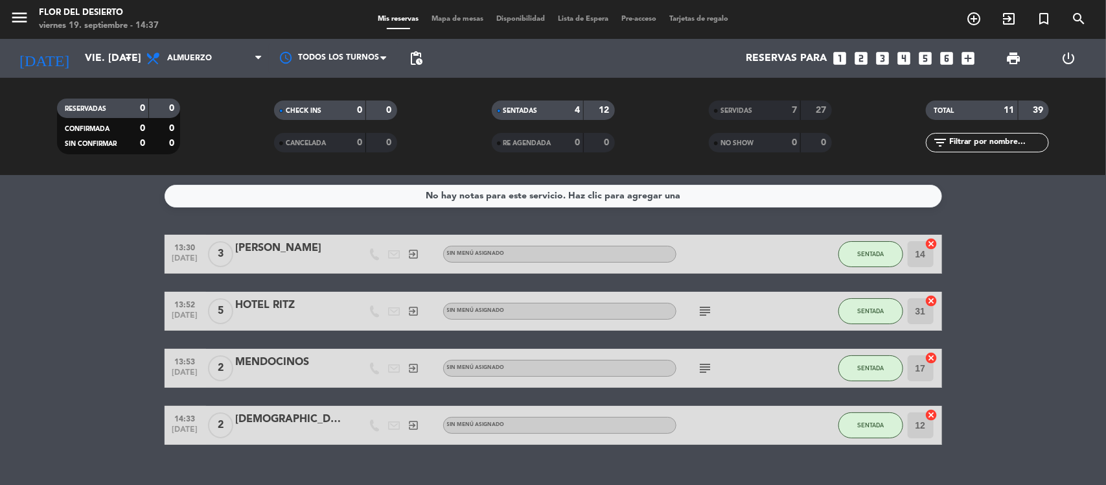
click at [445, 17] on span "Mapa de mesas" at bounding box center [457, 19] width 65 height 7
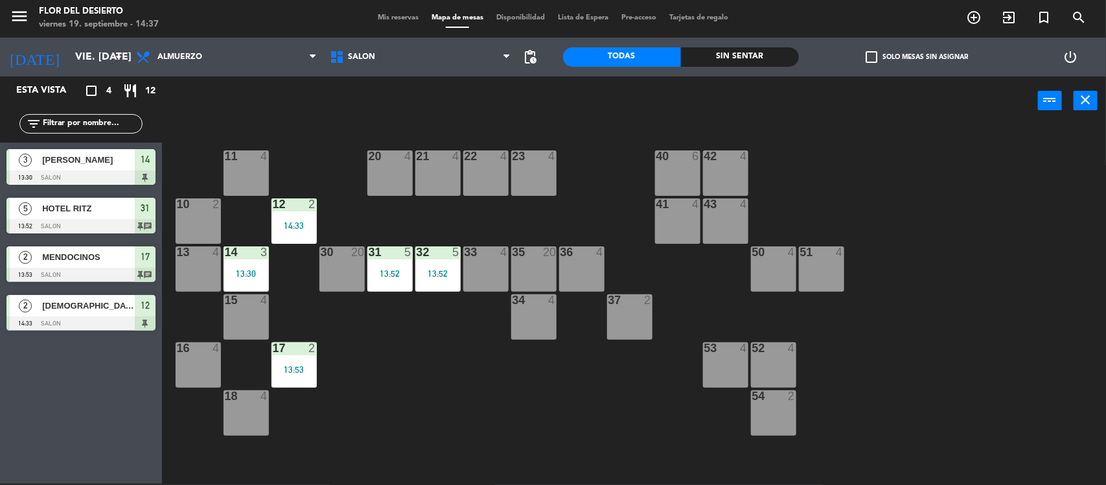
click at [627, 317] on div "37 2" at bounding box center [629, 316] width 45 height 45
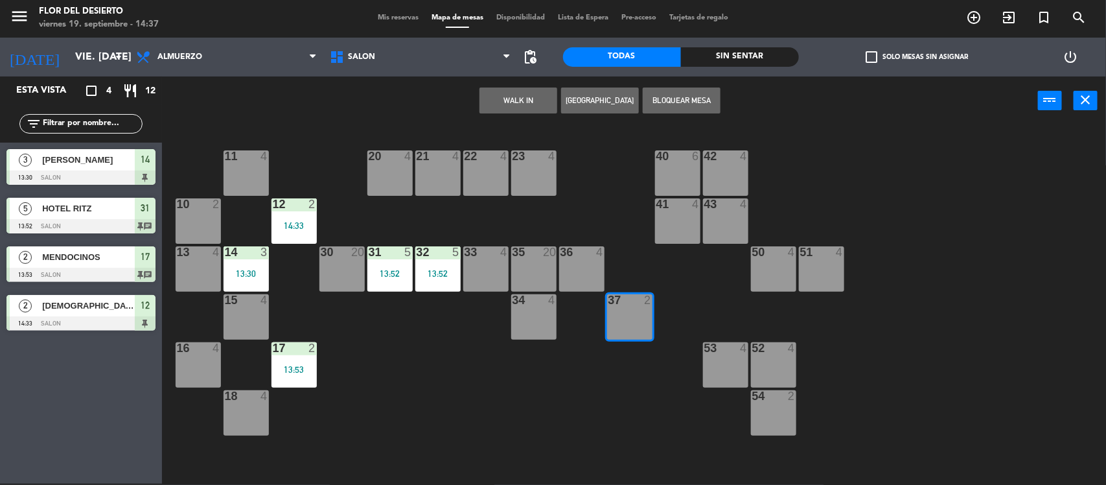
click at [507, 98] on button "WALK IN" at bounding box center [518, 100] width 78 height 26
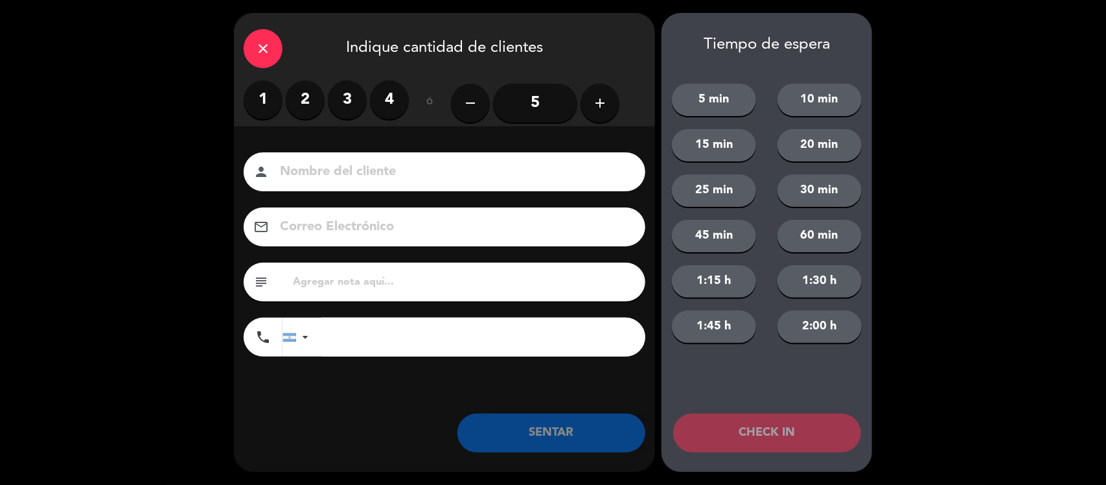
click at [610, 104] on button "add" at bounding box center [600, 103] width 39 height 39
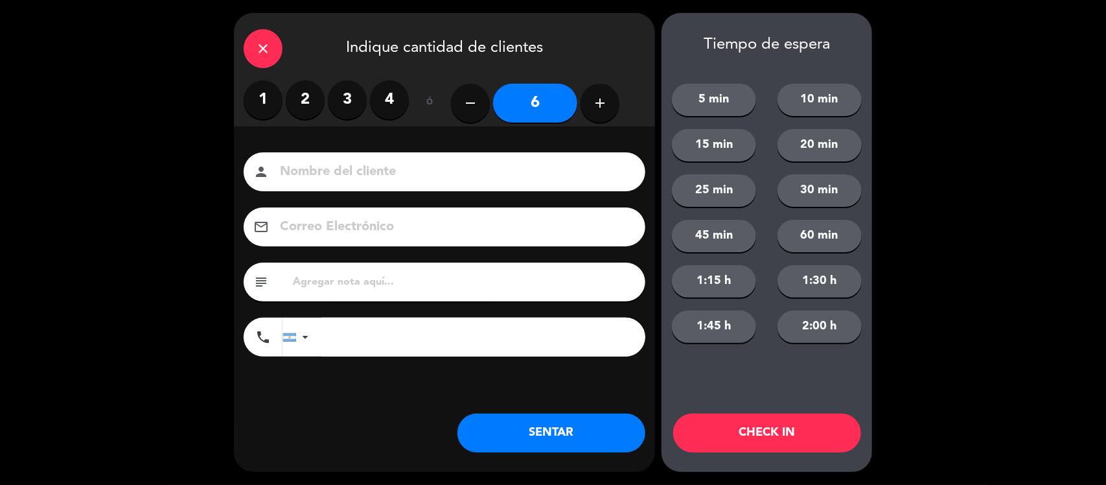
click at [525, 172] on input at bounding box center [454, 172] width 350 height 23
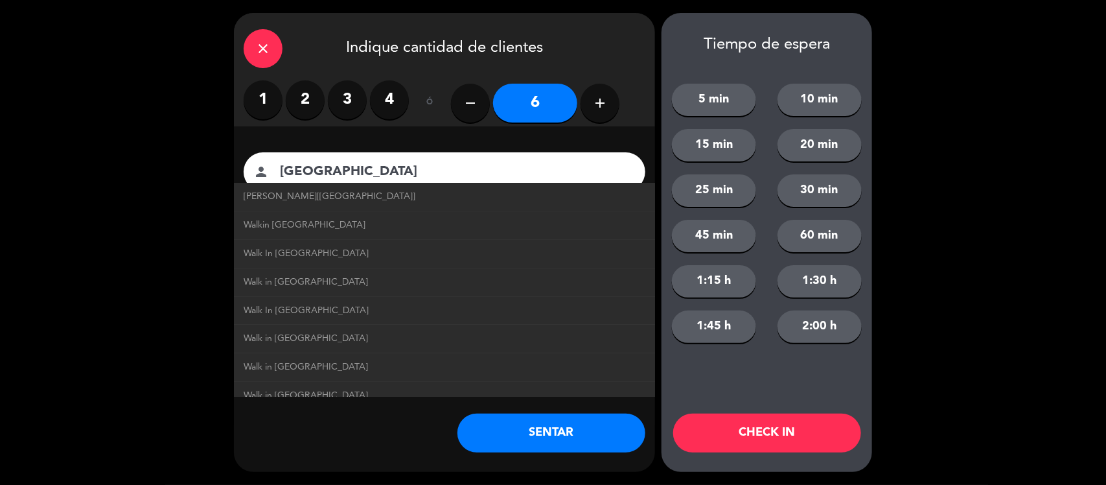
type input "[GEOGRAPHIC_DATA]"
click at [555, 438] on button "SENTAR" at bounding box center [551, 432] width 188 height 39
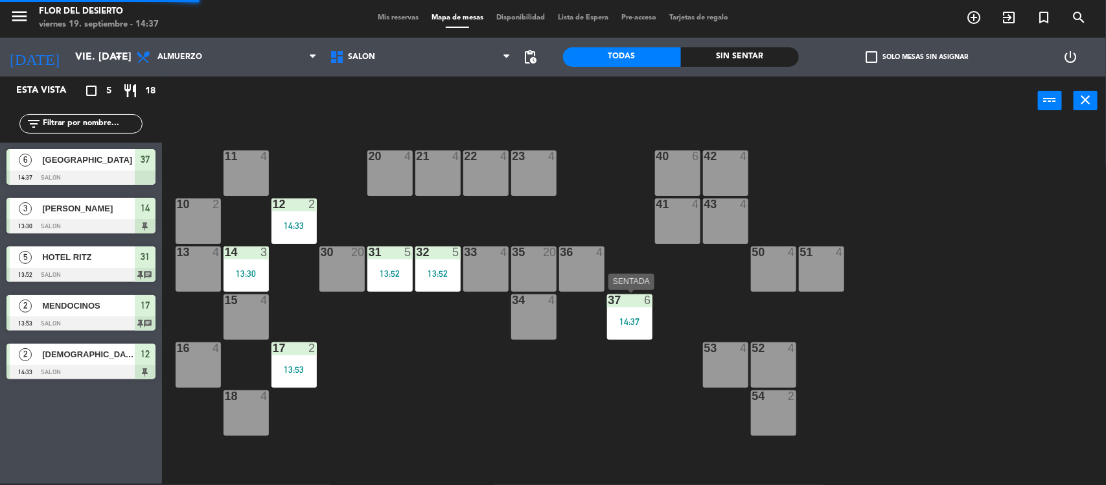
click at [645, 324] on div "14:37" at bounding box center [629, 321] width 45 height 9
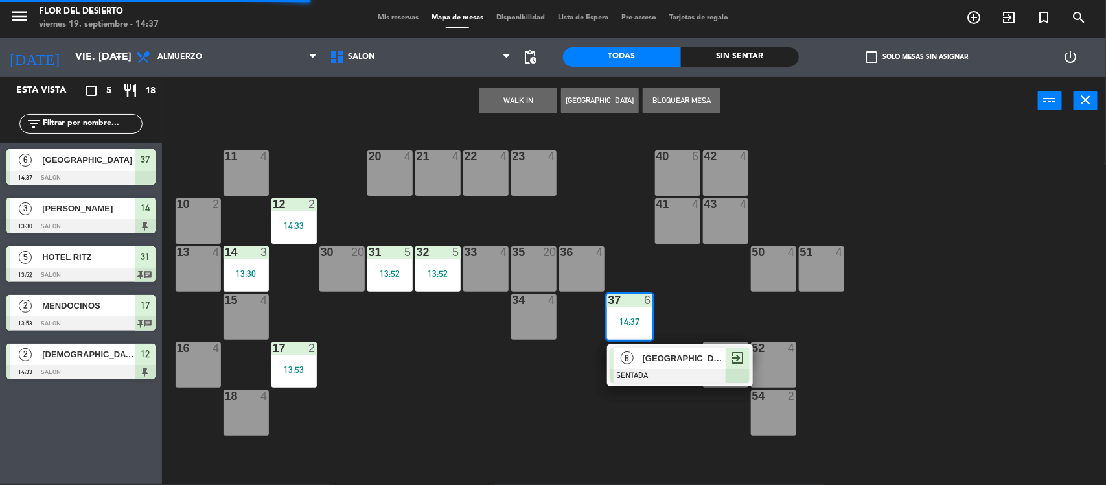
click at [662, 369] on div at bounding box center [679, 376] width 139 height 14
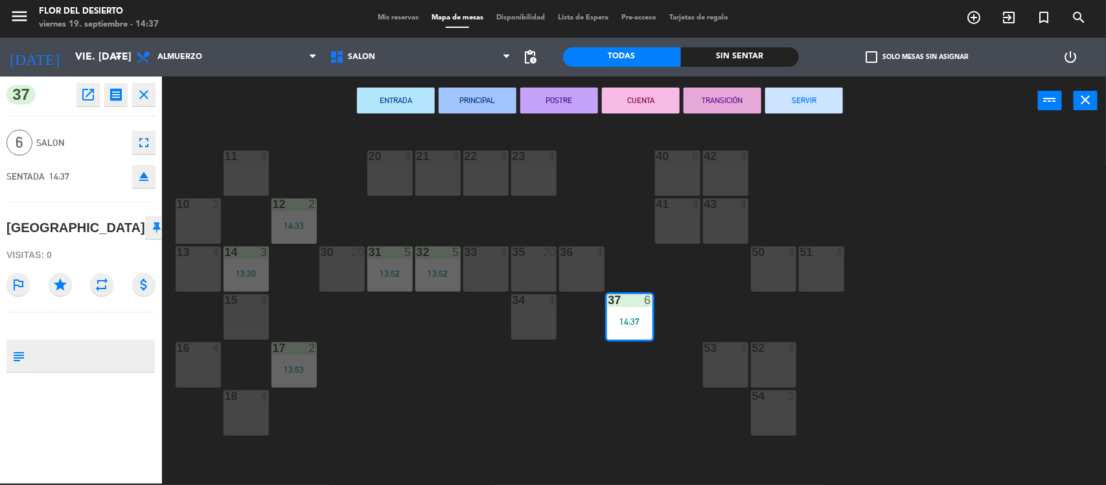
click at [814, 82] on div "ENTRADA PRINCIPAL POSTRE CUENTA TRANSICIÓN SERVIR power_input close" at bounding box center [600, 100] width 876 height 49
click at [807, 101] on button "SERVIR" at bounding box center [804, 100] width 78 height 26
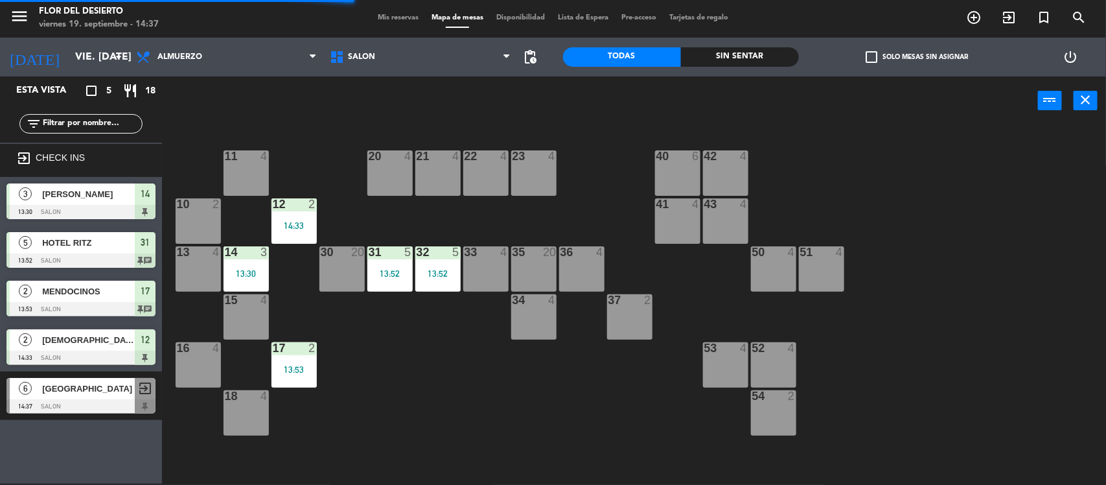
click at [383, 19] on span "Mis reservas" at bounding box center [398, 17] width 54 height 7
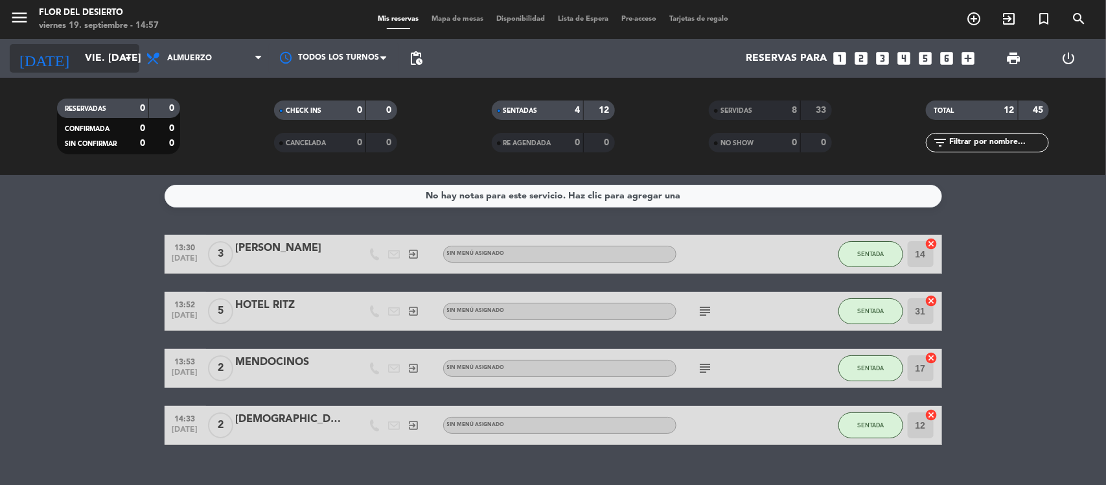
click at [114, 52] on input "vie. [DATE]" at bounding box center [146, 58] width 137 height 25
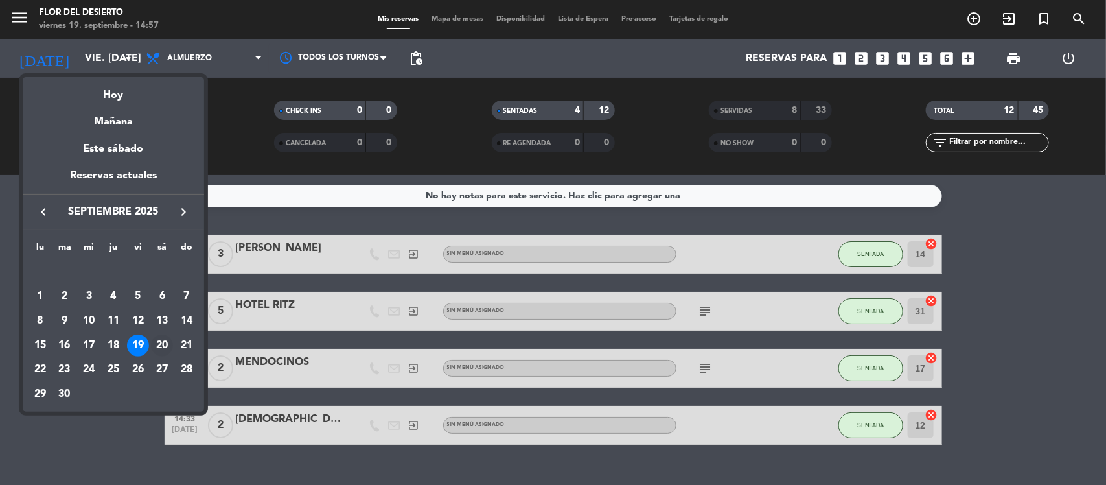
click at [163, 343] on div "20" at bounding box center [162, 345] width 22 height 22
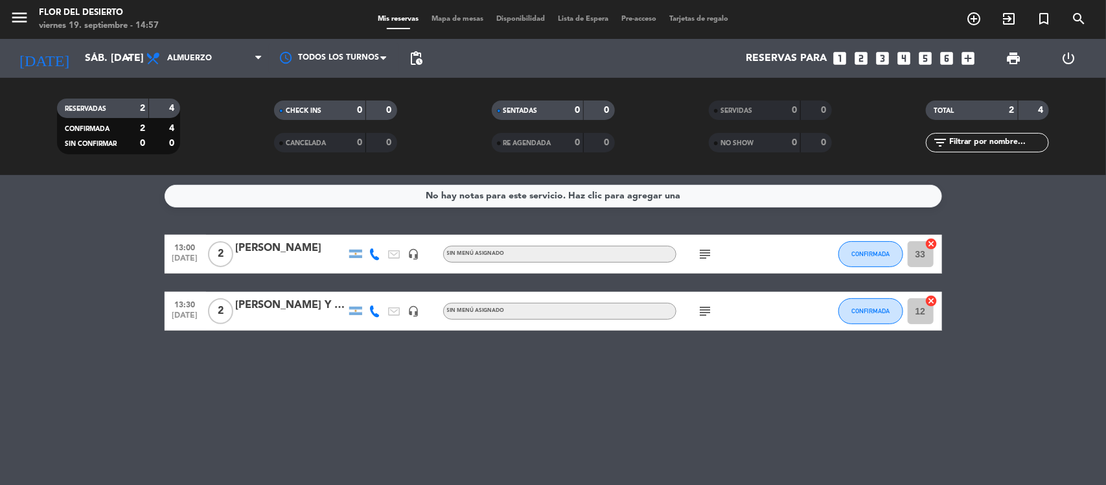
click at [282, 305] on div "[PERSON_NAME] Y [PERSON_NAME]" at bounding box center [291, 305] width 110 height 17
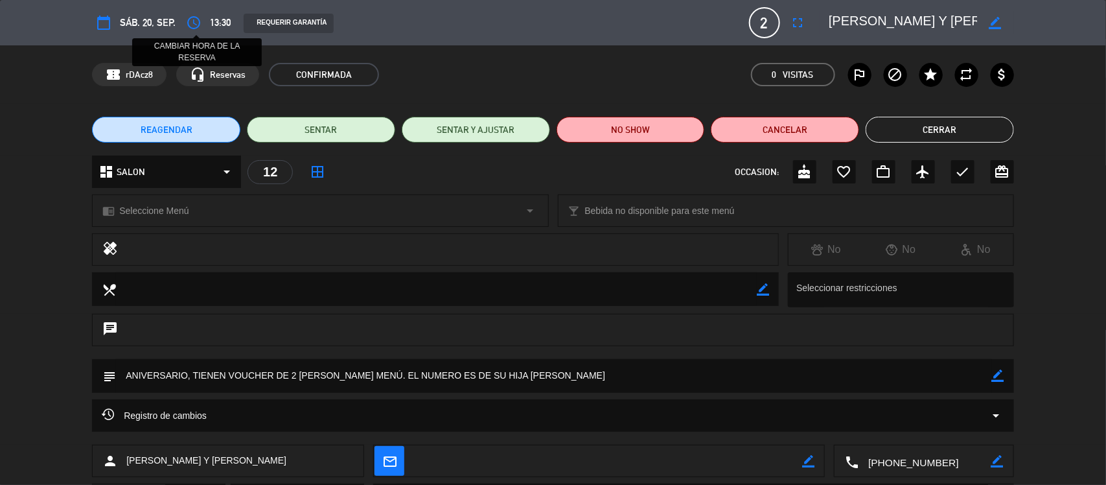
click at [203, 27] on button "access_time" at bounding box center [193, 22] width 23 height 23
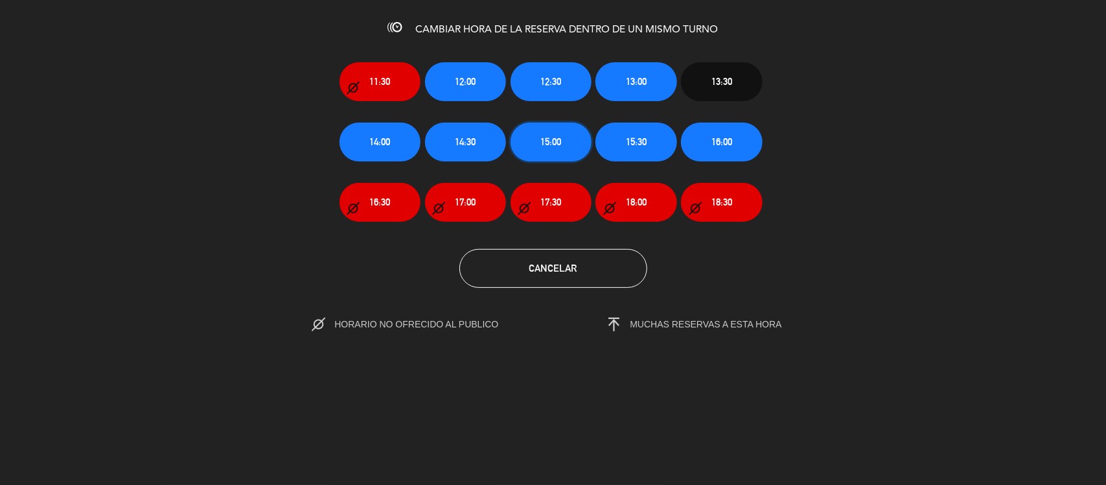
click at [572, 135] on button "15:00" at bounding box center [551, 141] width 81 height 39
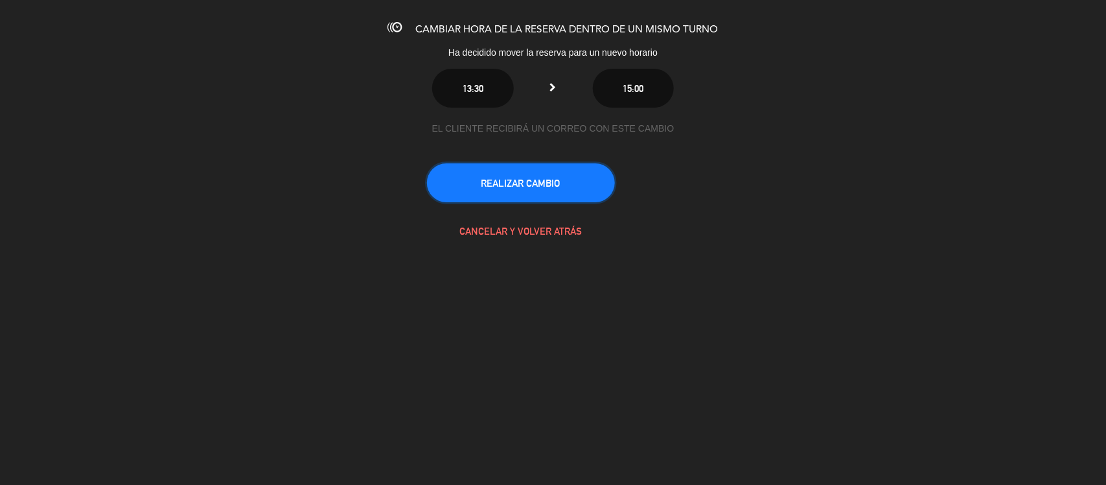
click at [559, 181] on button "REALIZAR CAMBIO" at bounding box center [521, 182] width 188 height 39
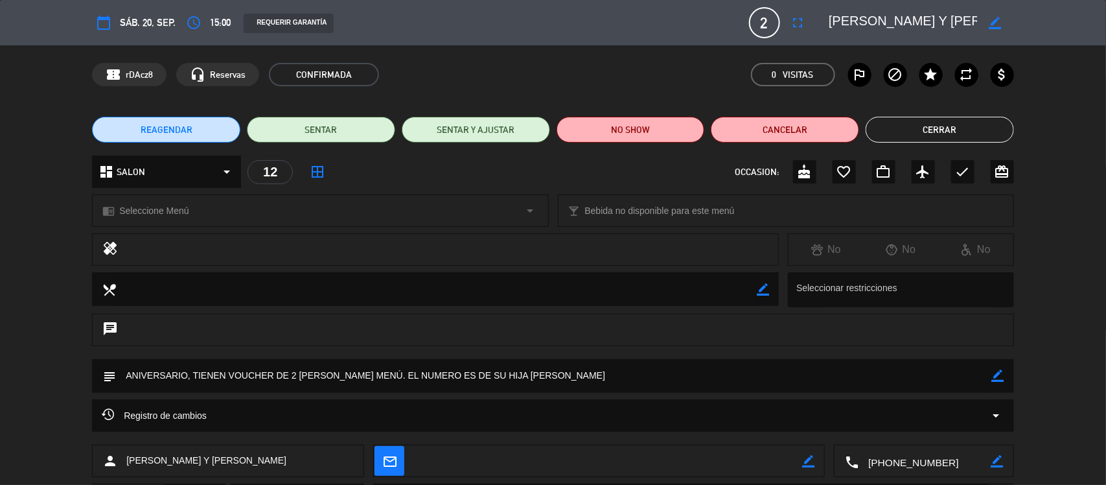
click at [936, 132] on button "Cerrar" at bounding box center [940, 130] width 148 height 26
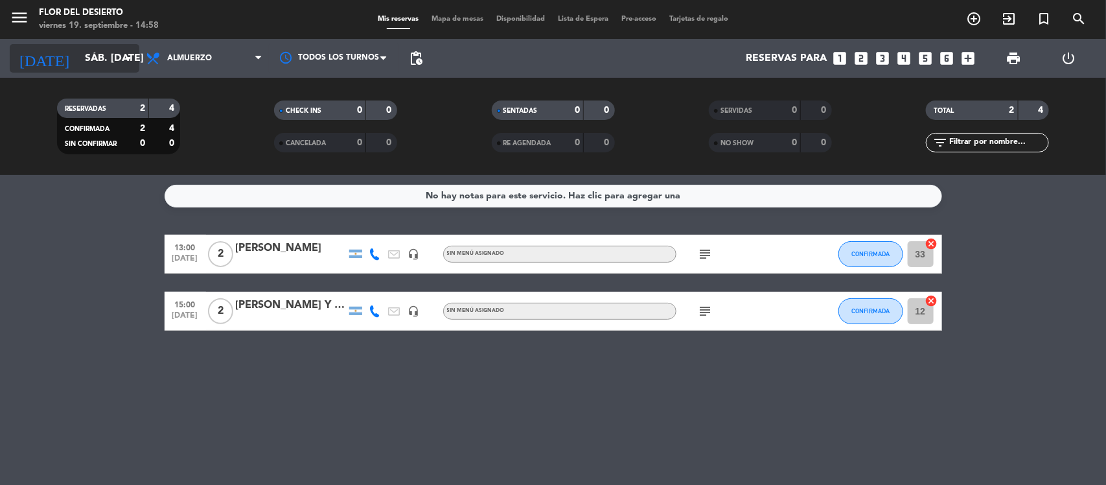
click at [121, 46] on input "sáb. [DATE]" at bounding box center [146, 58] width 137 height 25
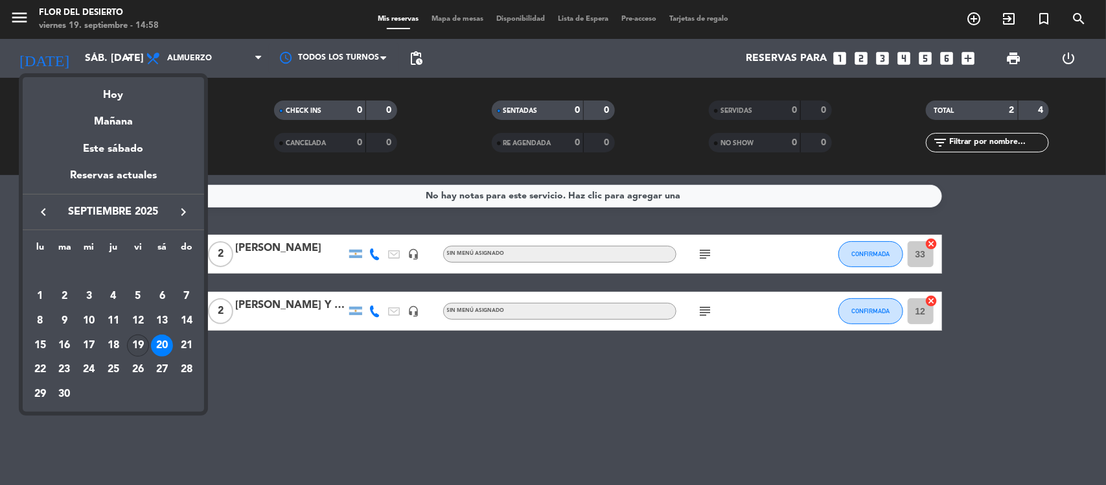
click at [131, 345] on div "19" at bounding box center [138, 345] width 22 height 22
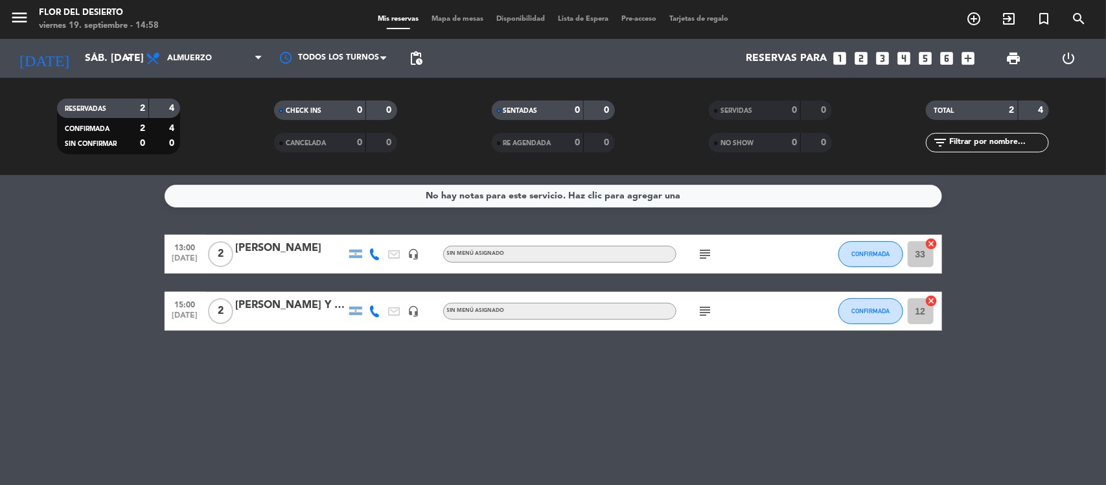
type input "vie. [DATE]"
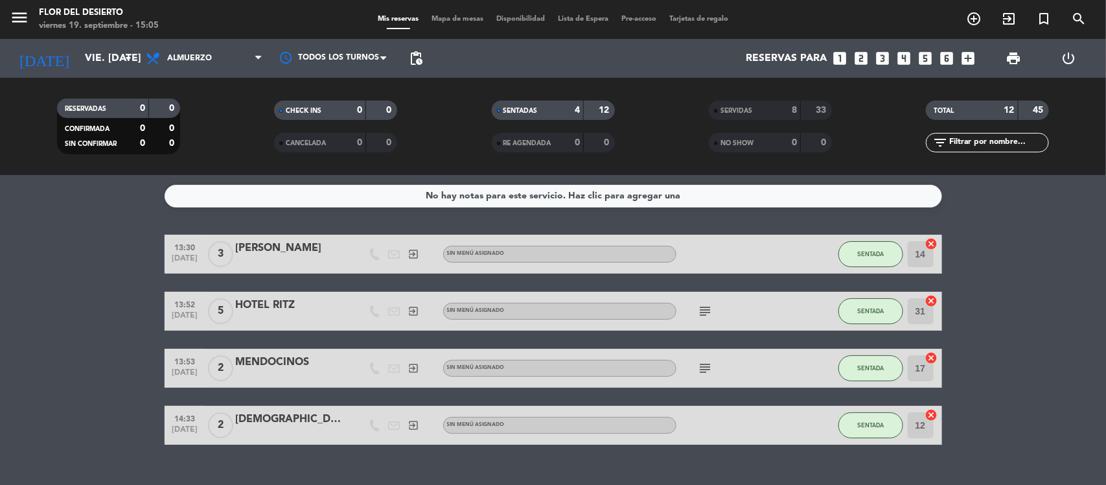
click at [442, 21] on span "Mapa de mesas" at bounding box center [457, 19] width 65 height 7
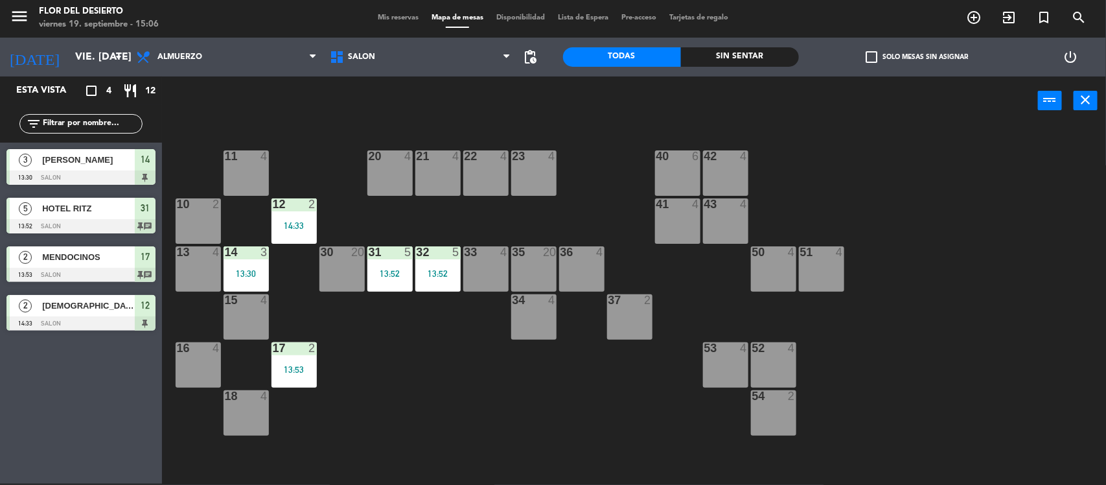
click at [395, 174] on div "20 4" at bounding box center [389, 172] width 45 height 45
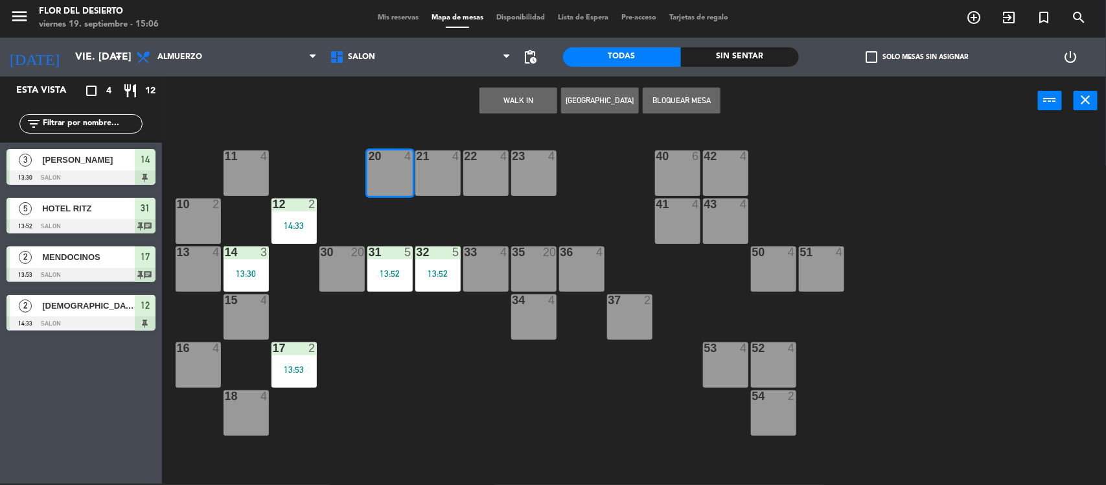
click at [503, 106] on button "WALK IN" at bounding box center [518, 100] width 78 height 26
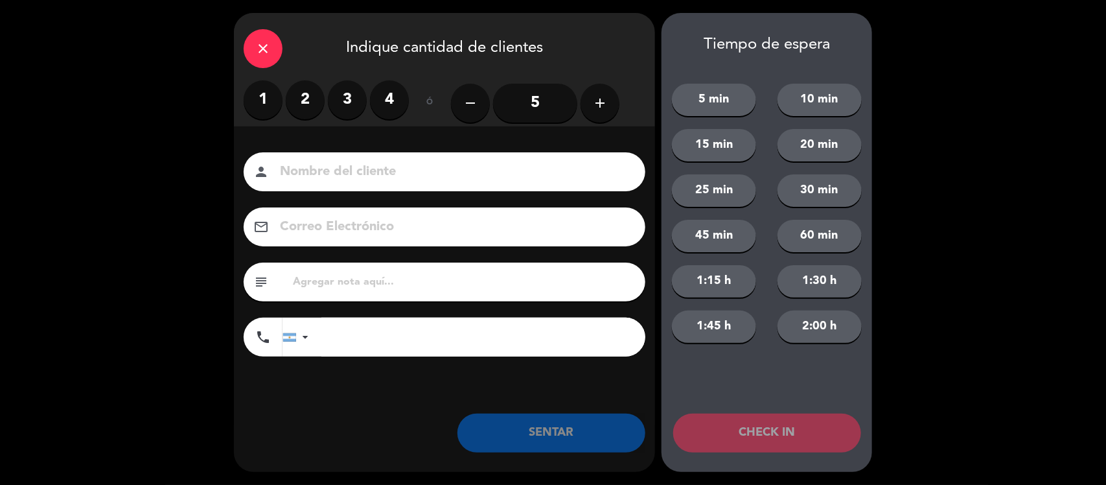
click at [299, 104] on label "2" at bounding box center [305, 99] width 39 height 39
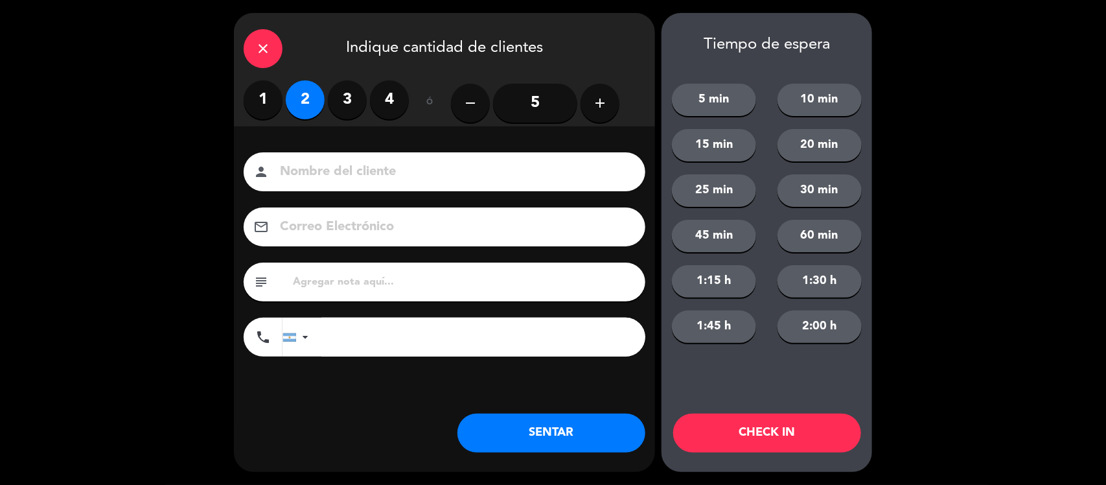
click at [351, 168] on input at bounding box center [454, 172] width 350 height 23
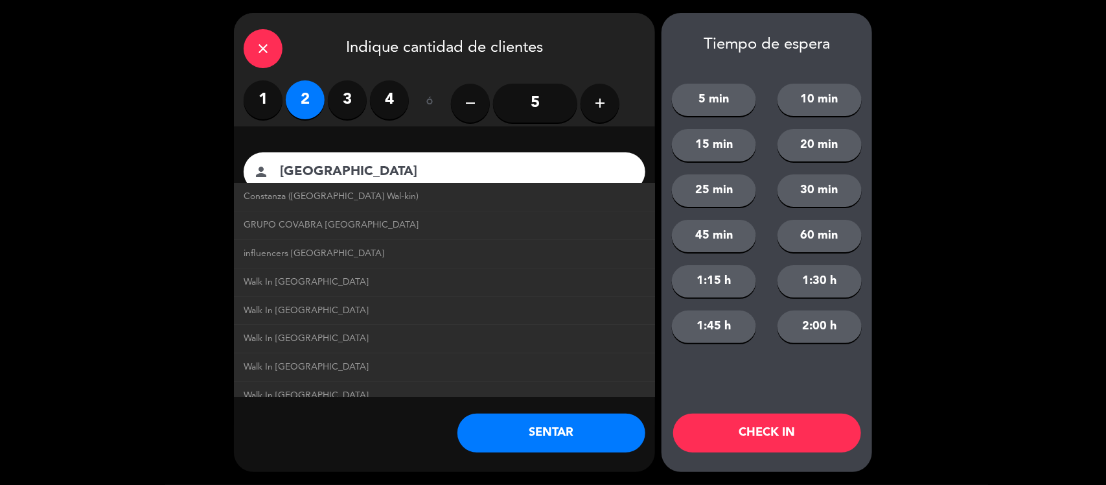
type input "[GEOGRAPHIC_DATA]"
click at [533, 435] on button "SENTAR" at bounding box center [551, 432] width 188 height 39
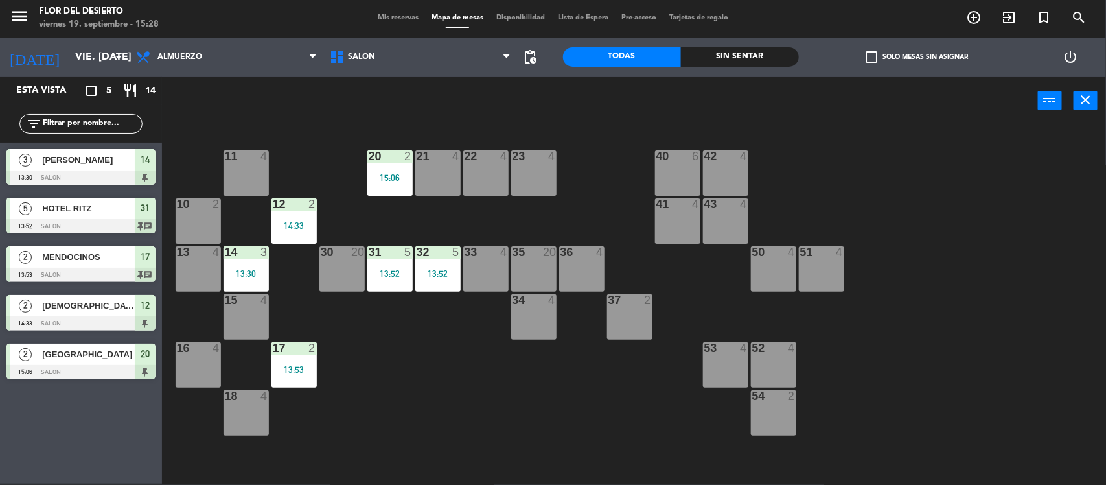
click at [530, 173] on div "23 4" at bounding box center [533, 172] width 45 height 45
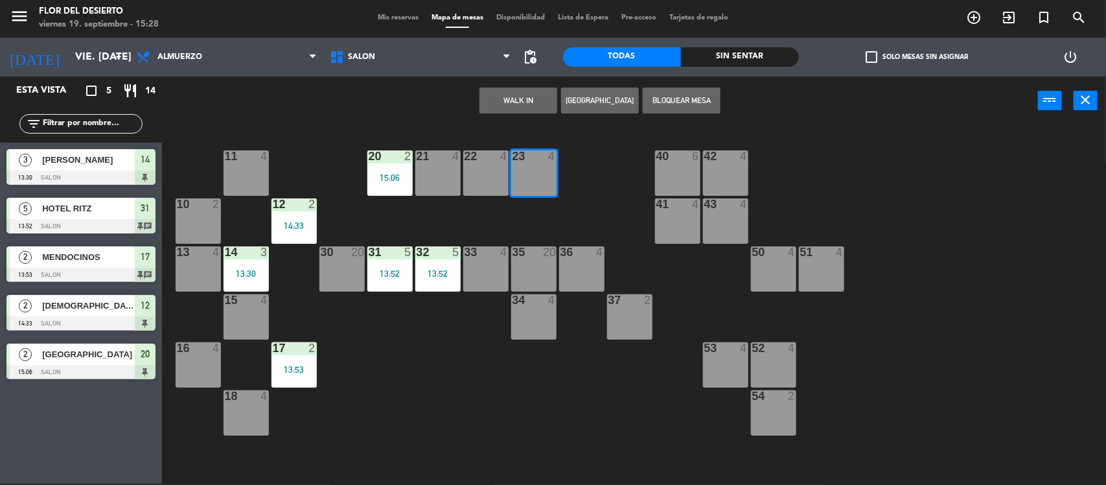
click at [523, 95] on button "WALK IN" at bounding box center [518, 100] width 78 height 26
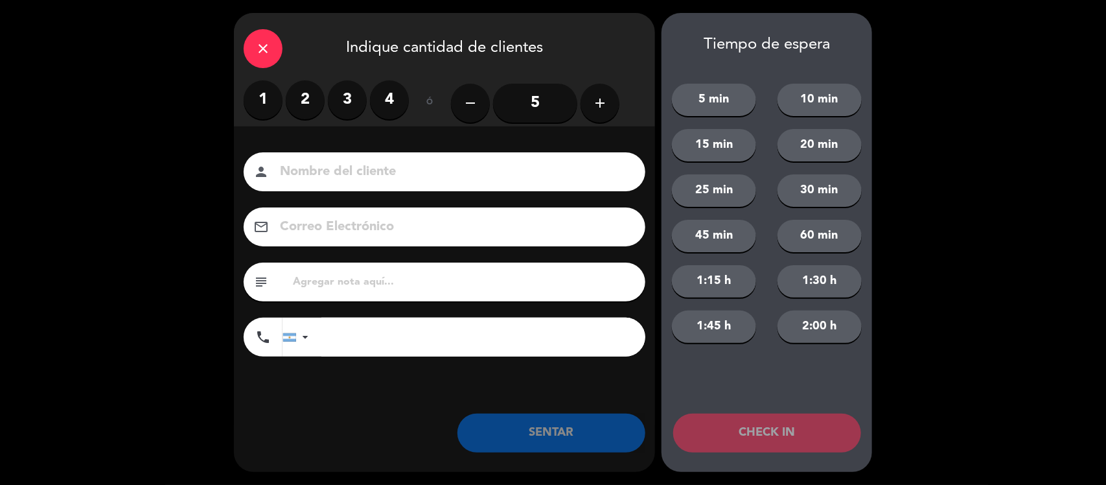
click at [305, 97] on label "2" at bounding box center [305, 99] width 39 height 39
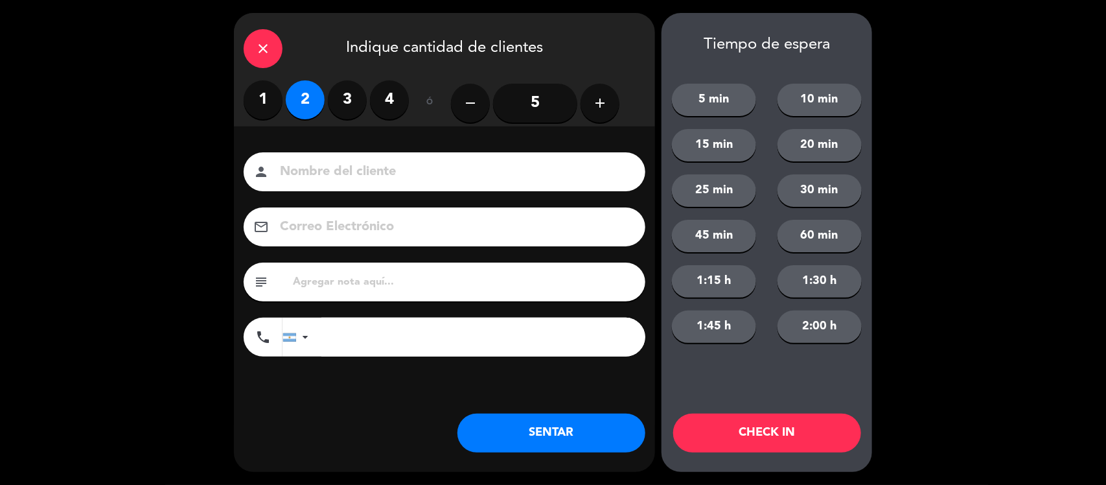
click at [343, 163] on input at bounding box center [454, 172] width 350 height 23
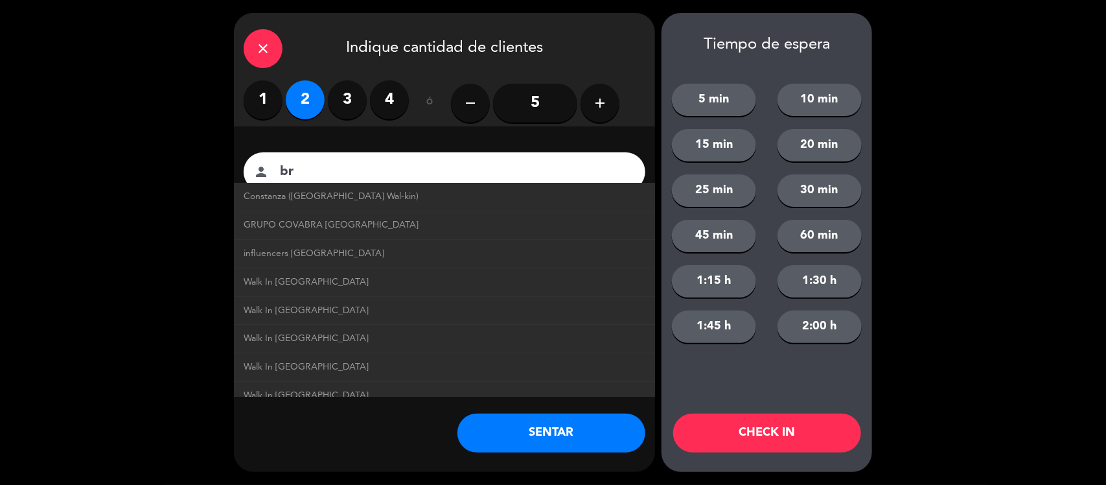
type input "b"
type input "[GEOGRAPHIC_DATA]"
click at [582, 435] on button "SENTAR" at bounding box center [551, 432] width 188 height 39
